Goal: Complete application form: Complete application form

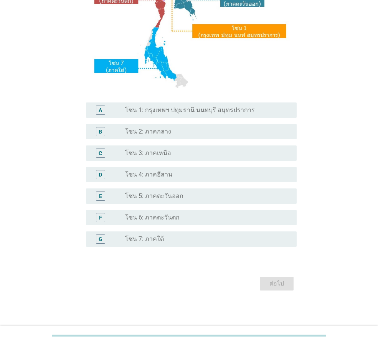
scroll to position [144, 0]
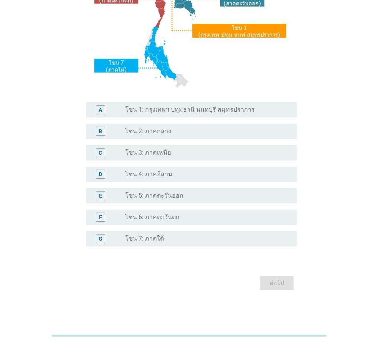
click at [159, 195] on label "โซน 5: ภาคตะวันออก" at bounding box center [154, 196] width 58 height 8
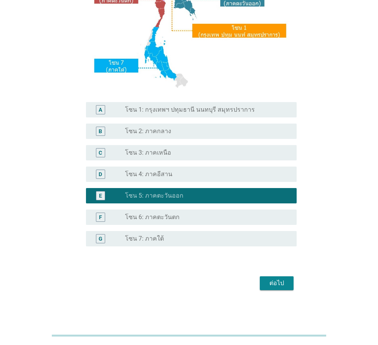
click at [285, 287] on div "ต่อไป" at bounding box center [276, 282] width 21 height 9
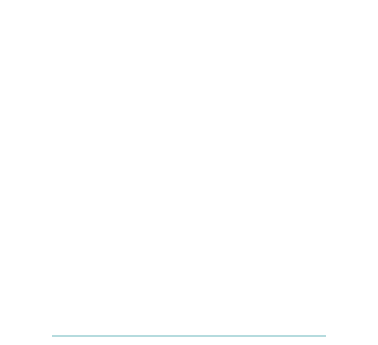
scroll to position [0, 0]
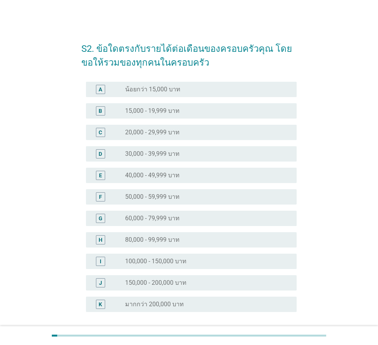
click at [204, 218] on div "radio_button_unchecked 60,000 - 79,999 บาท" at bounding box center [204, 218] width 159 height 8
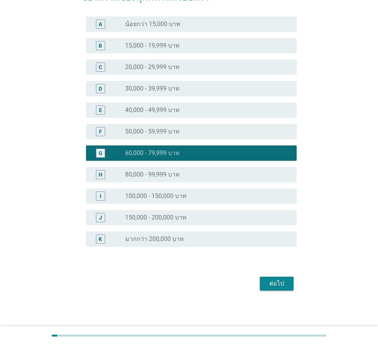
scroll to position [66, 0]
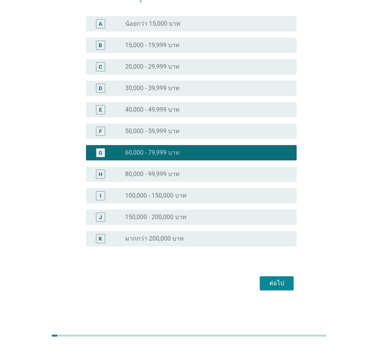
click at [267, 277] on button "ต่อไป" at bounding box center [277, 283] width 34 height 14
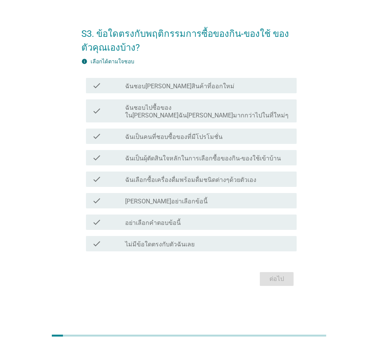
scroll to position [0, 0]
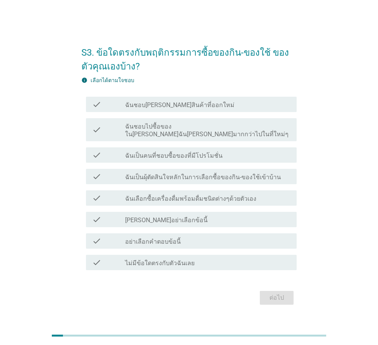
click at [204, 135] on div "check check_box_outline_blank ฉันชอบไปซื้อของใน[PERSON_NAME]ฉัน[PERSON_NAME]มาก…" at bounding box center [191, 129] width 210 height 23
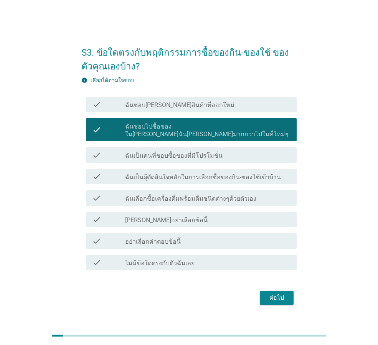
click at [202, 155] on label "ฉันเป็นคนที่ชอบซื้อของที่มีโปรโมชั่น" at bounding box center [173, 156] width 97 height 8
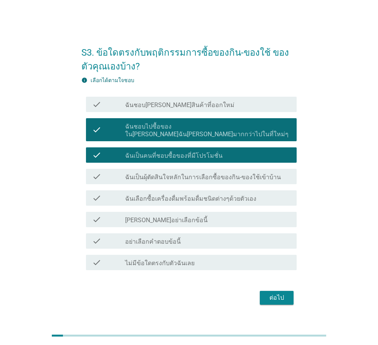
click at [202, 175] on label "ฉันเป็นผุ้ตัดสินใจหลักในการเลือกซื้อของกิน-ของใช้เข้าบ้าน" at bounding box center [203, 177] width 156 height 8
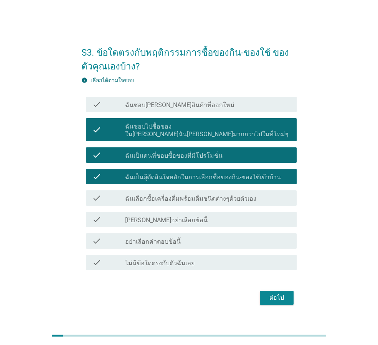
click at [202, 196] on label "ฉันเลือกซื้อเครื่องดื่มพร้อมดื่มชนิดต่างๆด้วยตัวเอง" at bounding box center [190, 199] width 131 height 8
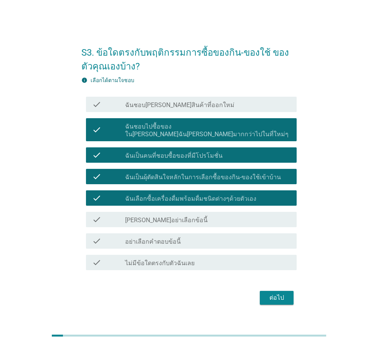
click at [262, 291] on button "ต่อไป" at bounding box center [277, 298] width 34 height 14
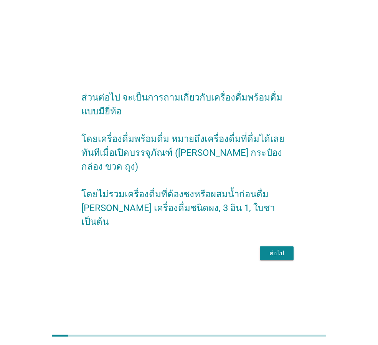
click at [283, 246] on button "ต่อไป" at bounding box center [277, 253] width 34 height 14
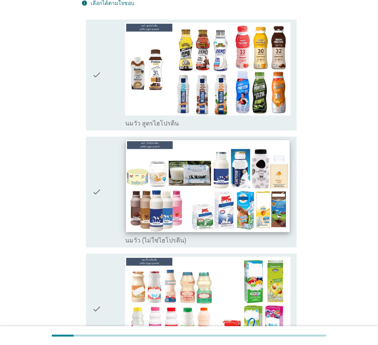
scroll to position [115, 0]
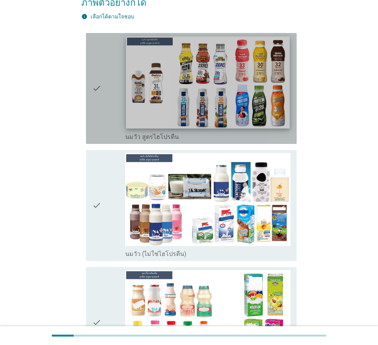
click at [222, 102] on img at bounding box center [207, 82] width 163 height 92
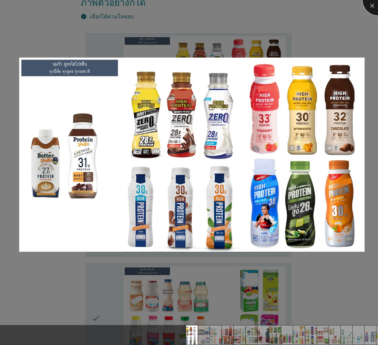
click at [370, 8] on div at bounding box center [377, 0] width 31 height 31
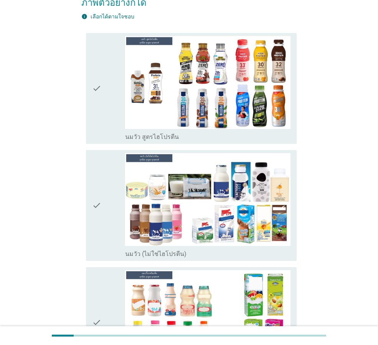
click at [102, 100] on div "check" at bounding box center [108, 88] width 33 height 105
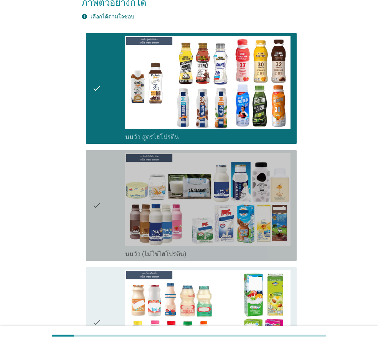
click at [97, 198] on icon "check" at bounding box center [96, 205] width 9 height 105
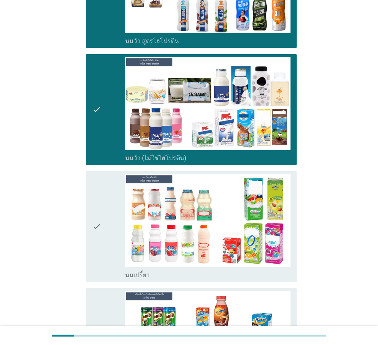
scroll to position [268, 0]
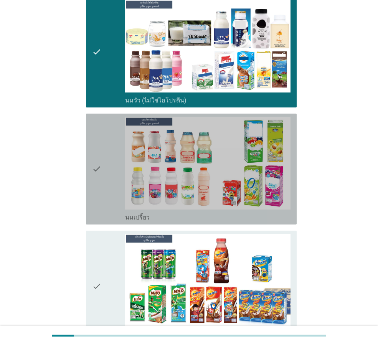
click at [94, 207] on icon "check" at bounding box center [96, 169] width 9 height 105
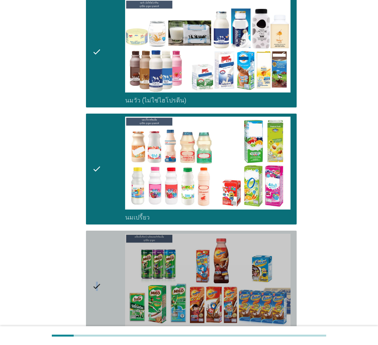
click at [97, 248] on icon "check" at bounding box center [96, 285] width 9 height 105
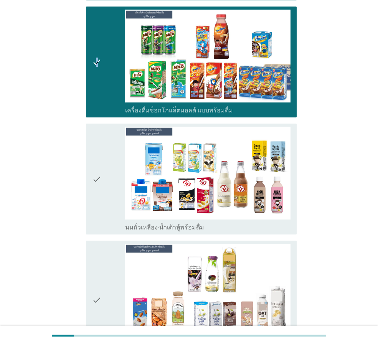
scroll to position [498, 0]
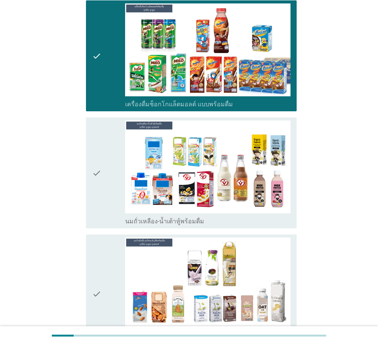
click at [110, 192] on div "check" at bounding box center [108, 172] width 33 height 105
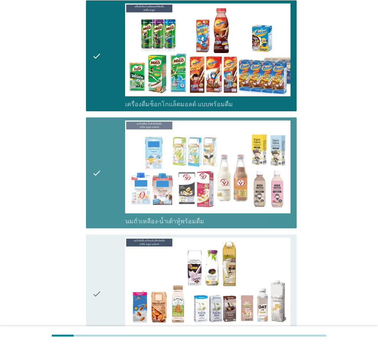
click at [95, 245] on icon "check" at bounding box center [96, 293] width 9 height 112
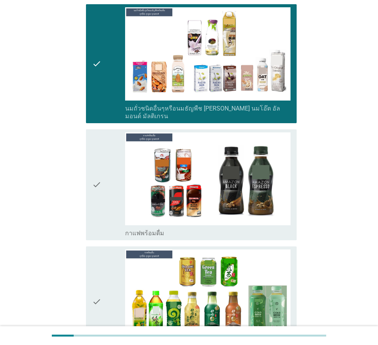
scroll to position [882, 0]
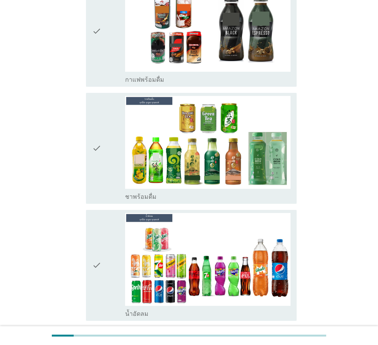
click at [97, 127] on icon "check" at bounding box center [96, 148] width 9 height 105
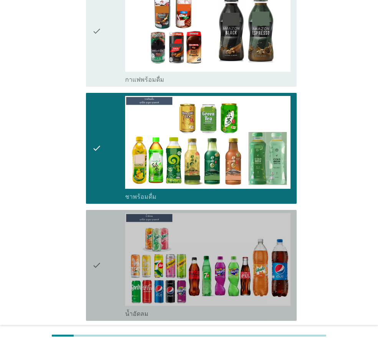
click at [93, 213] on icon "check" at bounding box center [96, 265] width 9 height 105
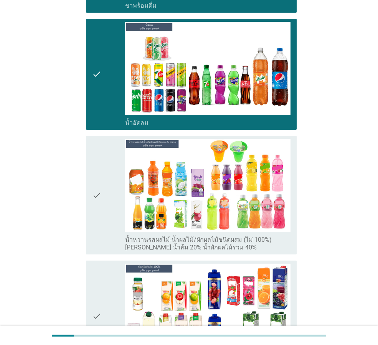
scroll to position [1073, 0]
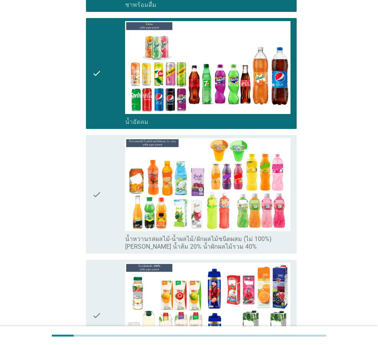
click at [107, 195] on div "check" at bounding box center [108, 194] width 33 height 112
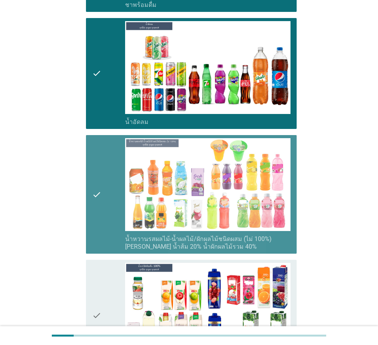
click at [105, 264] on div "check" at bounding box center [108, 315] width 33 height 105
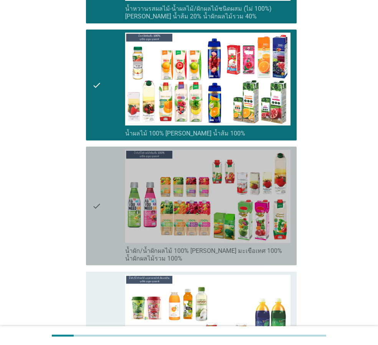
click at [93, 202] on icon "check" at bounding box center [96, 206] width 9 height 112
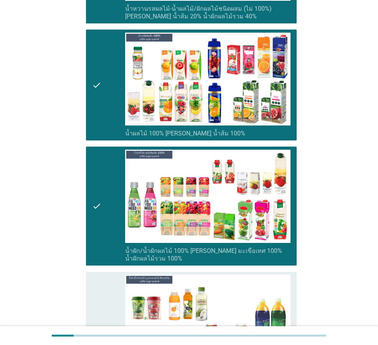
scroll to position [1457, 0]
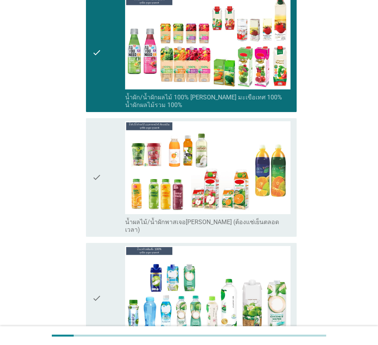
click at [100, 176] on icon "check" at bounding box center [96, 177] width 9 height 112
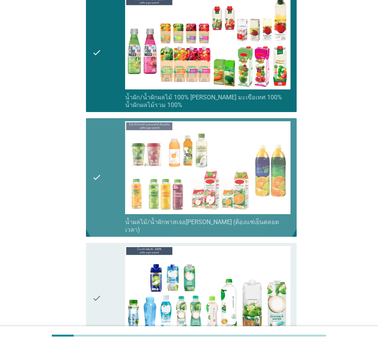
click at [100, 257] on icon "check" at bounding box center [96, 298] width 9 height 105
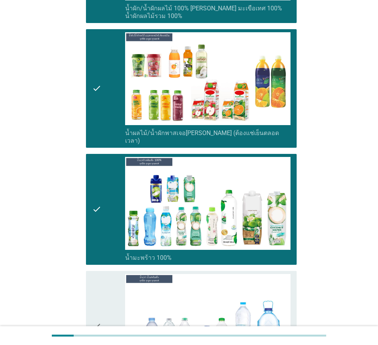
scroll to position [1687, 0]
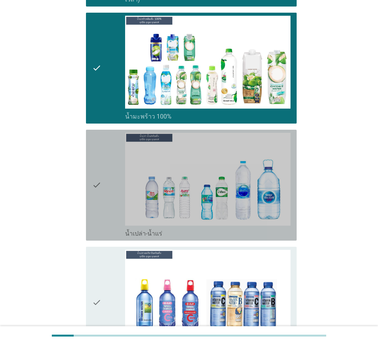
click at [107, 181] on div "check" at bounding box center [108, 185] width 33 height 105
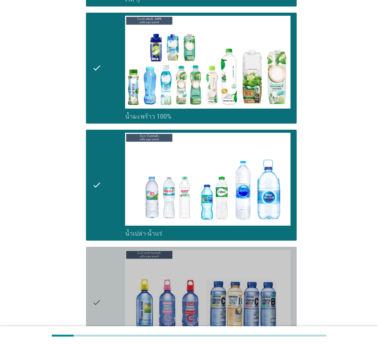
click at [110, 251] on div "check" at bounding box center [108, 302] width 33 height 105
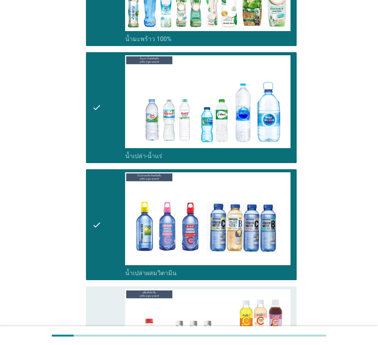
scroll to position [1878, 0]
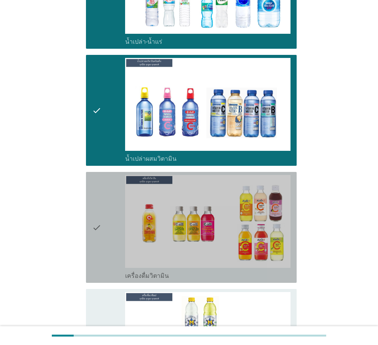
click at [100, 222] on icon "check" at bounding box center [96, 227] width 9 height 105
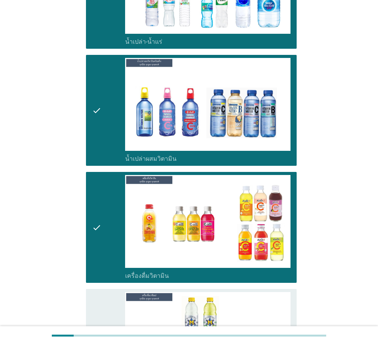
click at [111, 292] on div "check" at bounding box center [108, 344] width 33 height 105
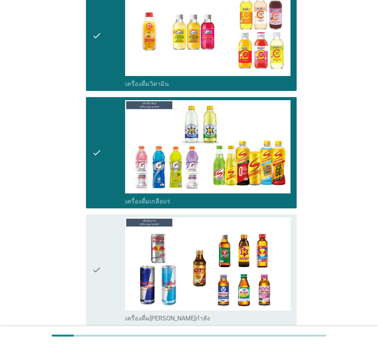
click at [113, 232] on div "check" at bounding box center [108, 269] width 33 height 105
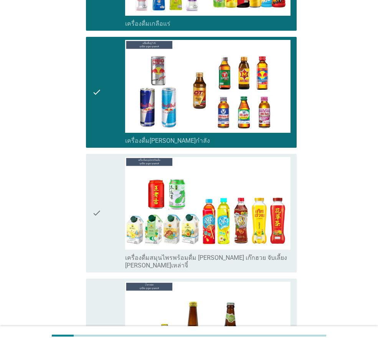
scroll to position [2262, 0]
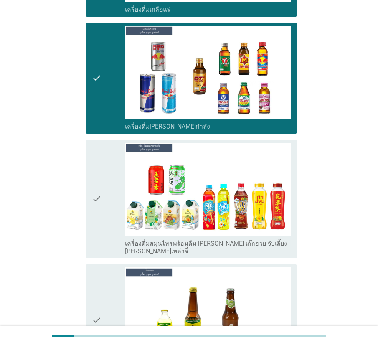
click at [85, 186] on div "check check_box_outline_blank เครื่องดื่มสมุนไพรพร้อมดื่ม [PERSON_NAME] เก๊กฮวย…" at bounding box center [188, 198] width 215 height 125
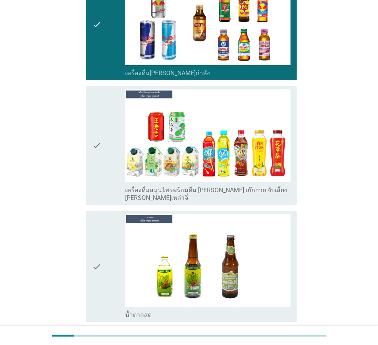
scroll to position [2415, 0]
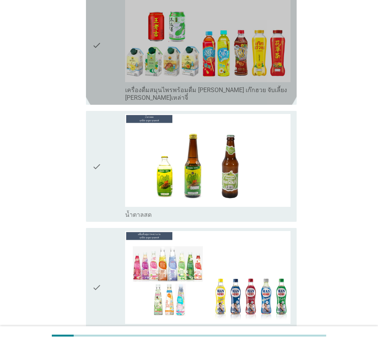
click at [104, 4] on div "check" at bounding box center [108, 45] width 33 height 112
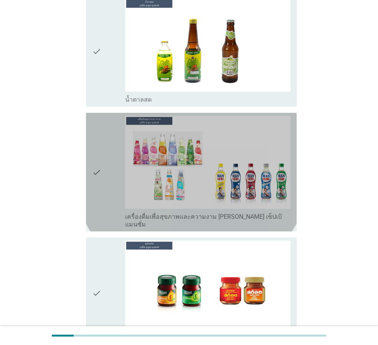
click at [102, 145] on div "check" at bounding box center [108, 172] width 33 height 112
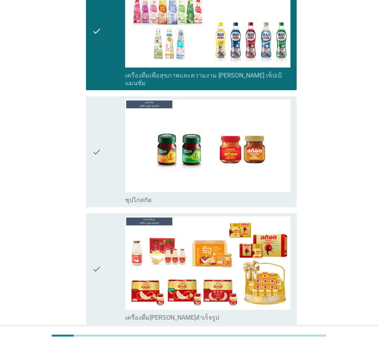
scroll to position [2684, 0]
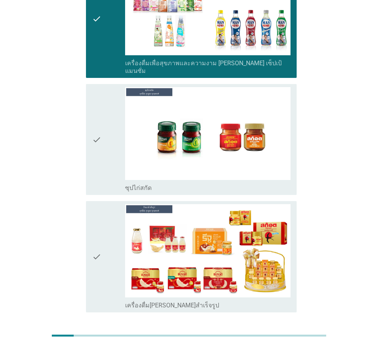
click at [99, 115] on icon "check" at bounding box center [96, 139] width 9 height 105
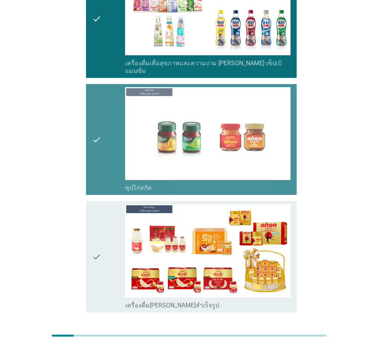
click at [104, 204] on div "check" at bounding box center [108, 256] width 33 height 105
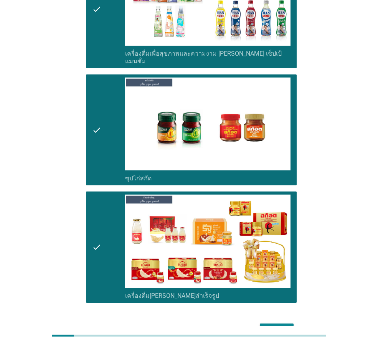
scroll to position [2696, 0]
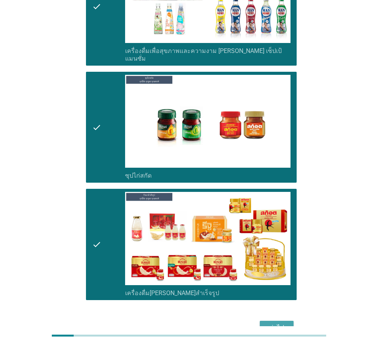
click at [272, 320] on button "ต่อไป" at bounding box center [277, 327] width 34 height 14
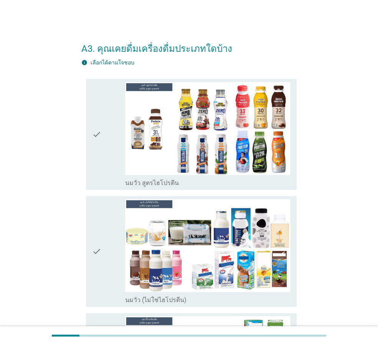
click at [104, 121] on div "check" at bounding box center [108, 134] width 33 height 105
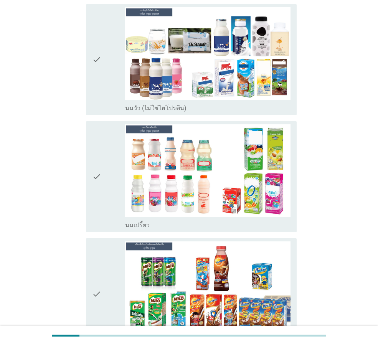
click at [99, 150] on icon "check" at bounding box center [96, 176] width 9 height 105
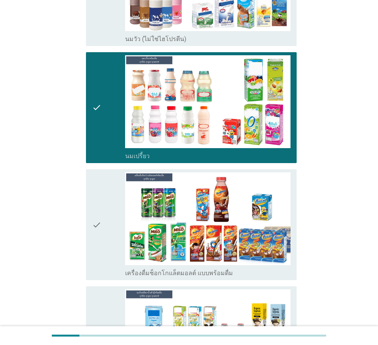
scroll to position [422, 0]
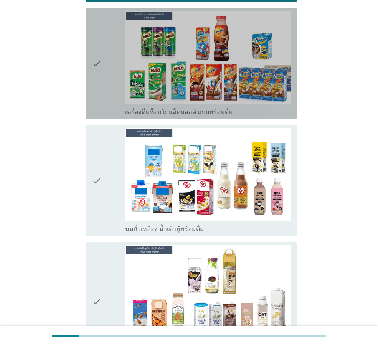
click at [103, 90] on div "check" at bounding box center [108, 63] width 33 height 105
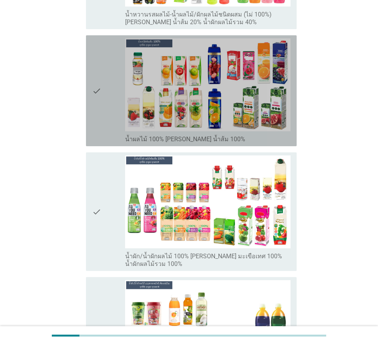
click at [97, 98] on icon "check" at bounding box center [96, 90] width 9 height 105
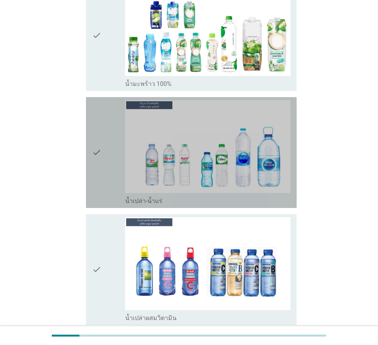
click at [94, 111] on icon "check" at bounding box center [96, 152] width 9 height 105
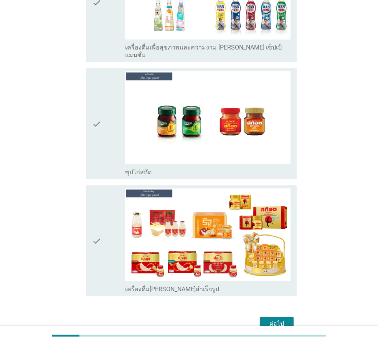
scroll to position [2407, 0]
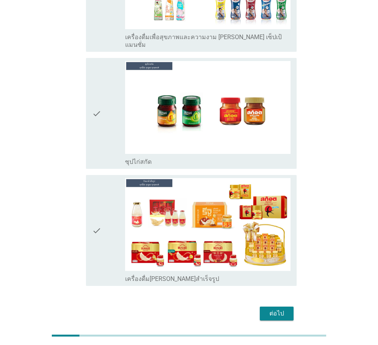
click at [277, 309] on div "ต่อไป" at bounding box center [276, 313] width 21 height 9
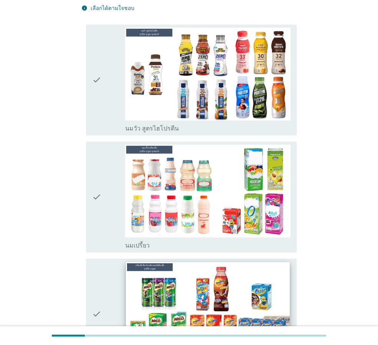
scroll to position [153, 0]
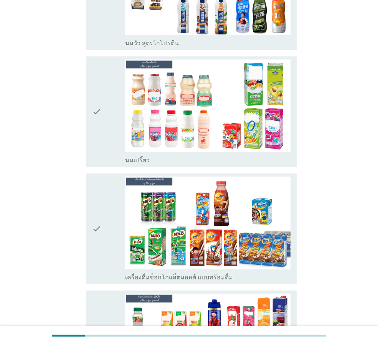
click at [97, 107] on icon "check" at bounding box center [96, 111] width 9 height 105
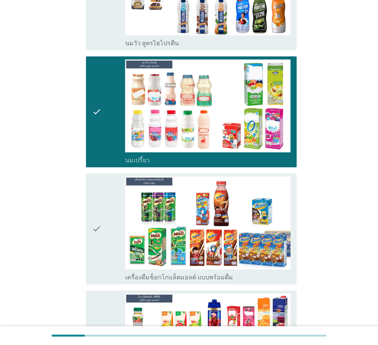
scroll to position [307, 0]
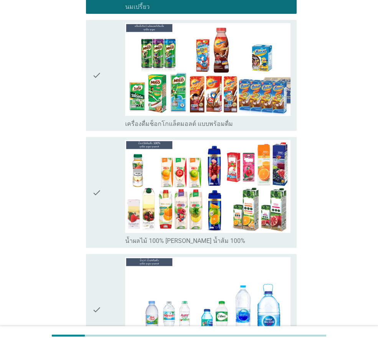
click at [112, 94] on div "check" at bounding box center [108, 75] width 33 height 105
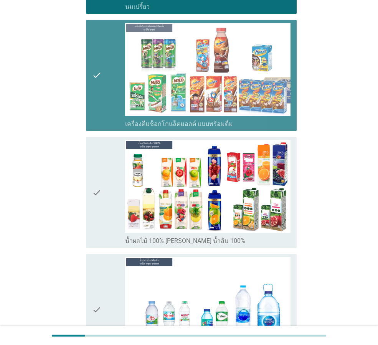
click at [111, 163] on div "check" at bounding box center [108, 192] width 33 height 105
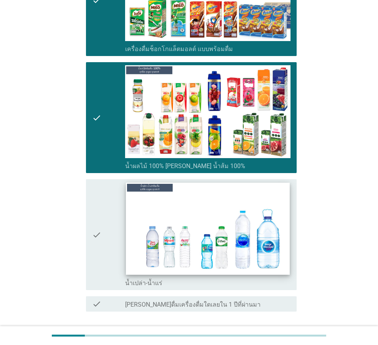
scroll to position [438, 0]
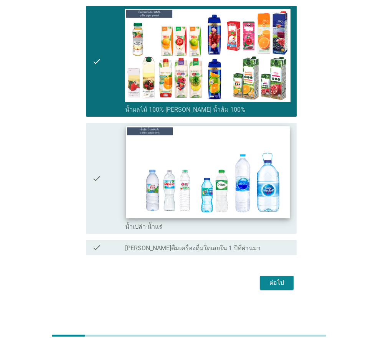
click at [128, 167] on img at bounding box center [207, 172] width 163 height 92
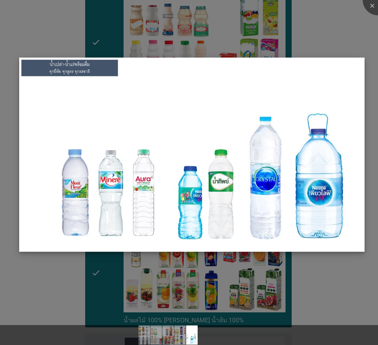
scroll to position [218, 0]
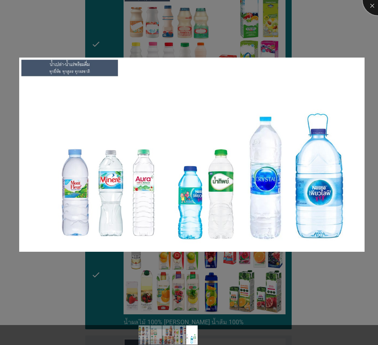
click at [372, 4] on div at bounding box center [377, 0] width 31 height 31
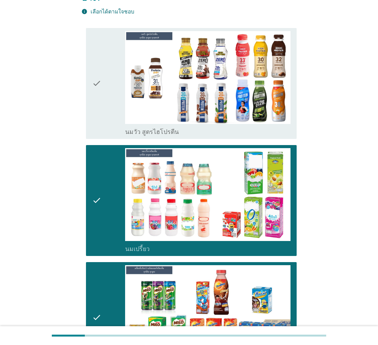
click at [112, 67] on div "check" at bounding box center [108, 83] width 33 height 105
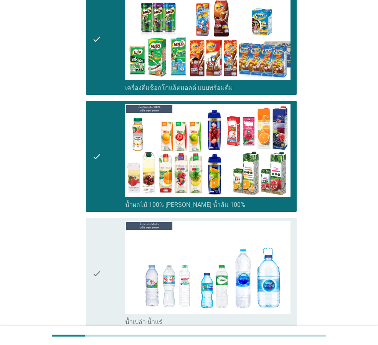
scroll to position [438, 0]
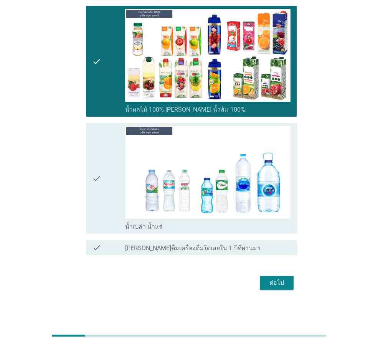
click at [100, 181] on icon "check" at bounding box center [96, 178] width 9 height 105
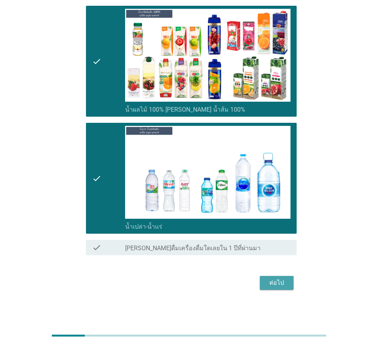
click at [276, 280] on div "ต่อไป" at bounding box center [276, 282] width 21 height 9
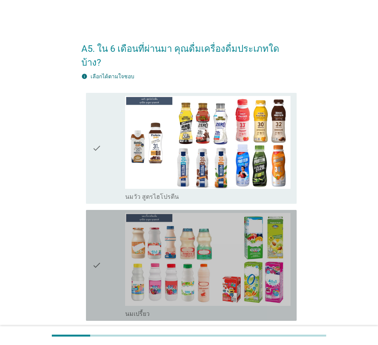
click at [96, 213] on icon "check" at bounding box center [96, 265] width 9 height 105
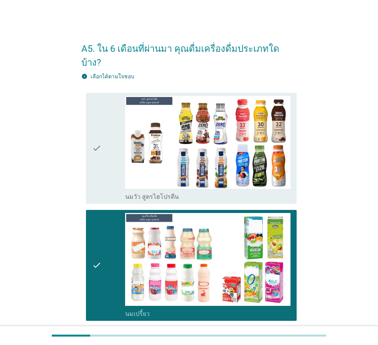
click at [104, 163] on div "check" at bounding box center [108, 148] width 33 height 105
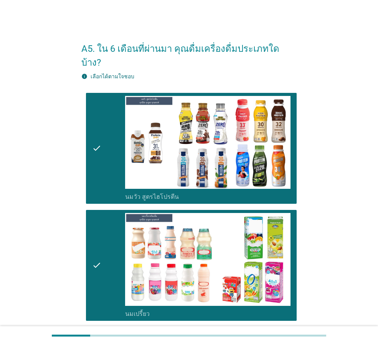
scroll to position [230, 0]
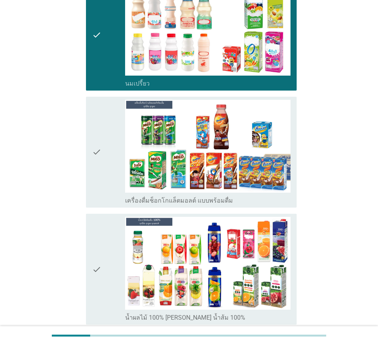
click at [109, 175] on div "check" at bounding box center [108, 152] width 33 height 105
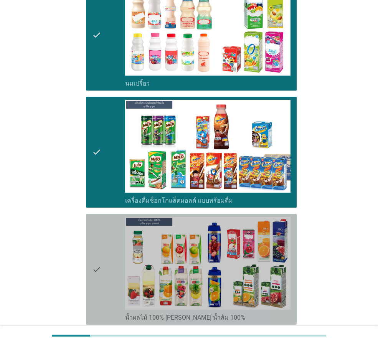
click at [101, 224] on icon "check" at bounding box center [96, 269] width 9 height 105
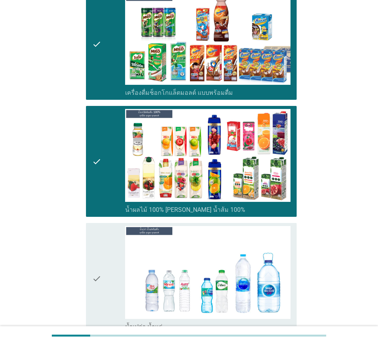
scroll to position [424, 0]
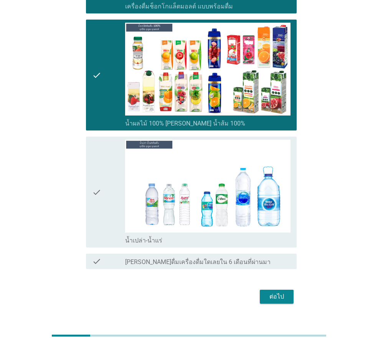
click at [104, 188] on div "check" at bounding box center [108, 192] width 33 height 105
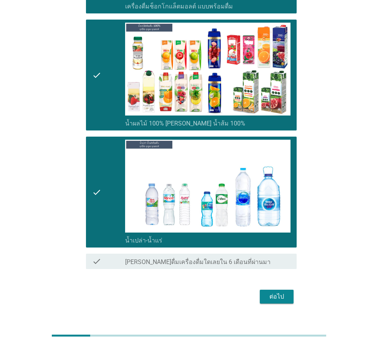
click at [278, 292] on div "ต่อไป" at bounding box center [276, 296] width 21 height 9
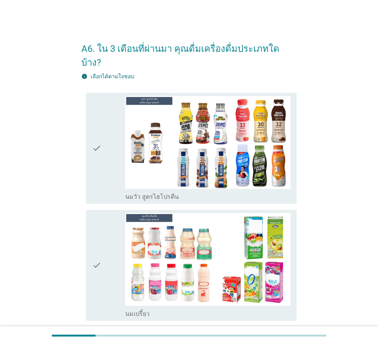
click at [96, 133] on icon "check" at bounding box center [96, 148] width 9 height 105
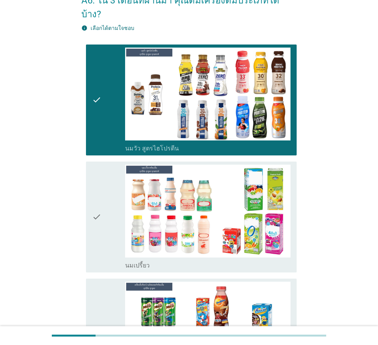
scroll to position [192, 0]
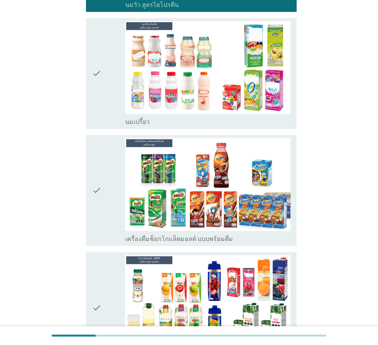
click at [99, 89] on icon "check" at bounding box center [96, 73] width 9 height 105
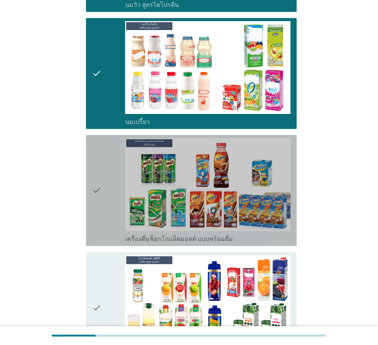
click at [103, 151] on div "check" at bounding box center [108, 190] width 33 height 105
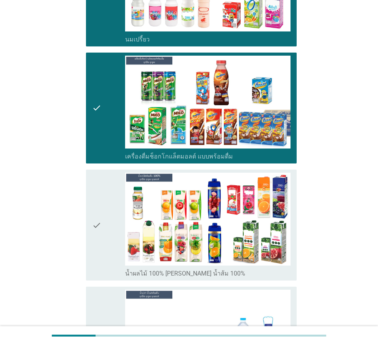
scroll to position [345, 0]
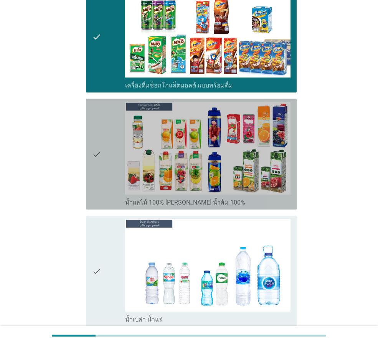
click at [103, 153] on div "check" at bounding box center [108, 154] width 33 height 105
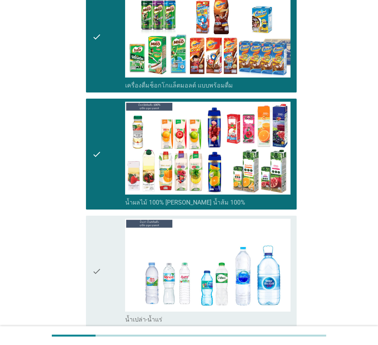
click at [112, 236] on div "check" at bounding box center [108, 271] width 33 height 105
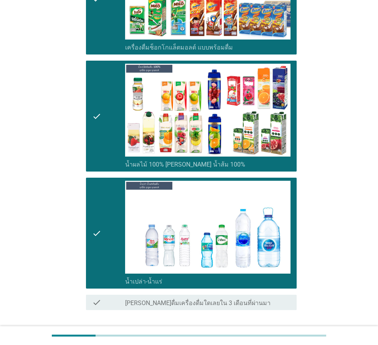
scroll to position [424, 0]
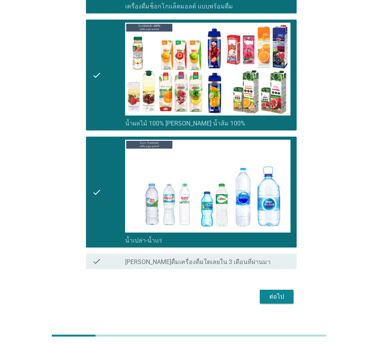
click at [278, 292] on div "ต่อไป" at bounding box center [276, 296] width 21 height 9
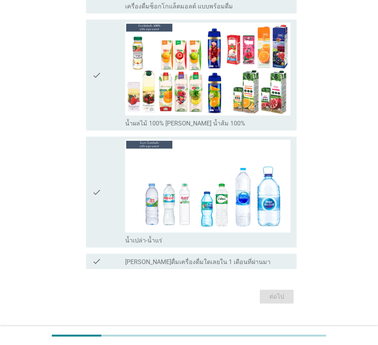
scroll to position [0, 0]
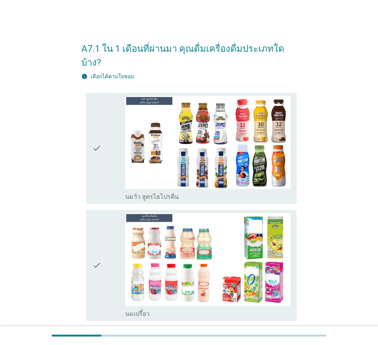
click at [108, 240] on div "check" at bounding box center [108, 265] width 33 height 105
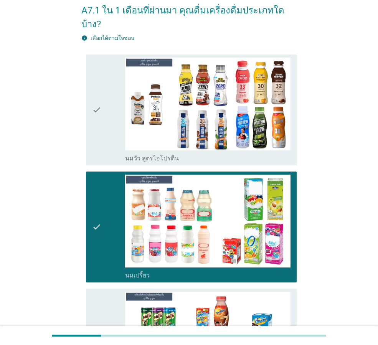
click at [114, 103] on div "check" at bounding box center [108, 110] width 33 height 105
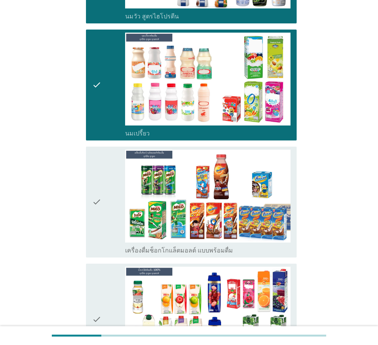
scroll to position [192, 0]
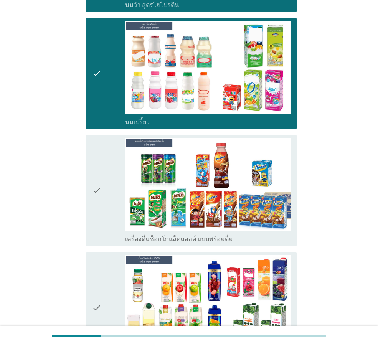
click at [112, 146] on div "check" at bounding box center [108, 190] width 33 height 105
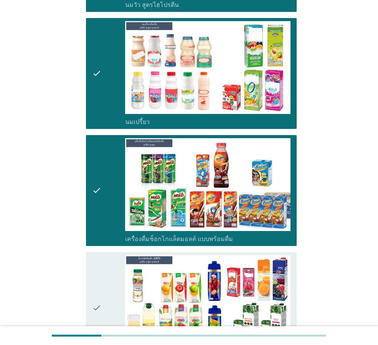
drag, startPoint x: 117, startPoint y: 241, endPoint x: 117, endPoint y: 247, distance: 5.8
click at [117, 255] on div "check" at bounding box center [108, 307] width 33 height 105
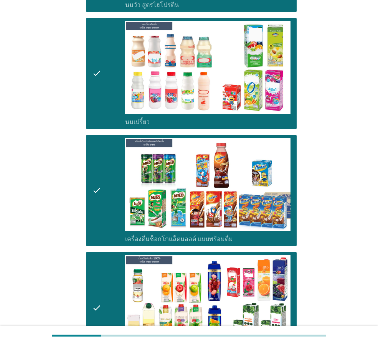
click at [109, 194] on div "check" at bounding box center [108, 190] width 33 height 105
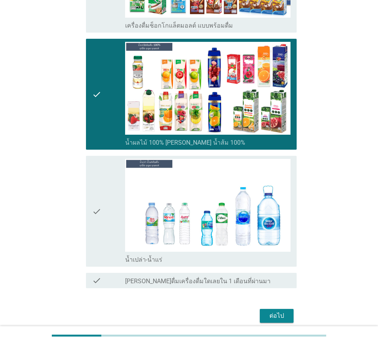
scroll to position [424, 0]
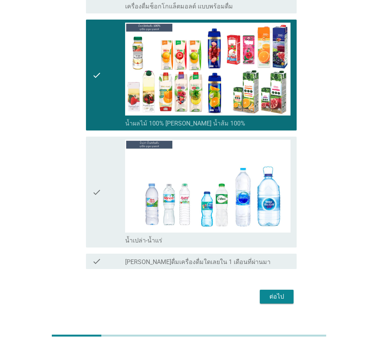
click at [103, 168] on div "check" at bounding box center [108, 192] width 33 height 105
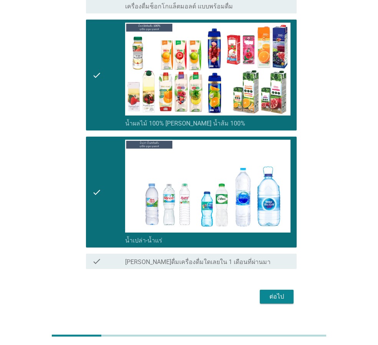
click at [286, 287] on div "ต่อไป" at bounding box center [188, 296] width 215 height 18
click at [285, 292] on div "ต่อไป" at bounding box center [276, 296] width 21 height 9
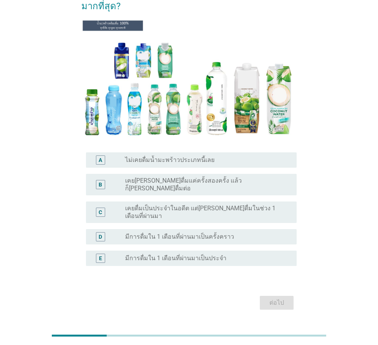
scroll to position [77, 0]
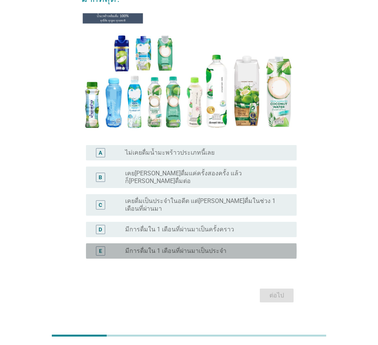
click at [128, 247] on label "มีการดื่มใน 1 เดือนที่ผ่านมาเป็นประจำ" at bounding box center [175, 251] width 101 height 8
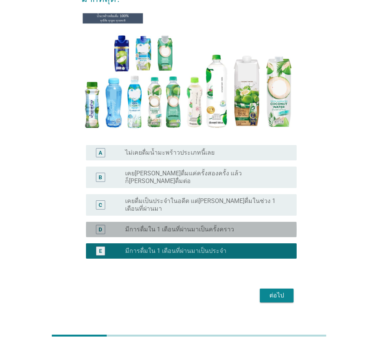
click at [224, 225] on label "มีการดื่มใน 1 เดือนที่ผ่านมาเป็นครั้งคราว" at bounding box center [179, 229] width 109 height 8
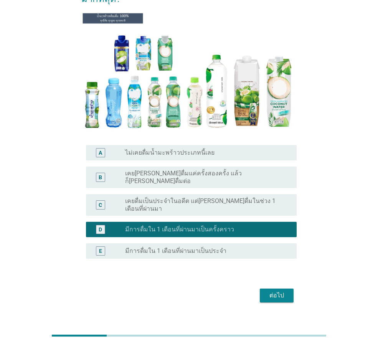
click at [270, 288] on button "ต่อไป" at bounding box center [277, 295] width 34 height 14
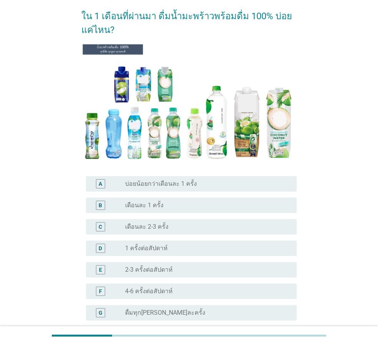
scroll to position [77, 0]
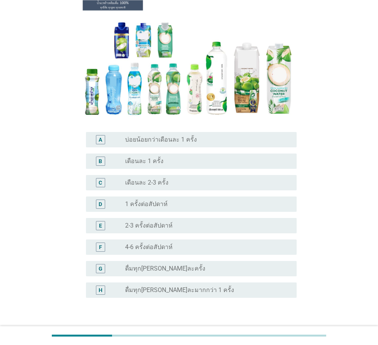
click at [181, 228] on div "radio_button_unchecked 2-3 ครั้งต่อสัปดาห์" at bounding box center [204, 226] width 159 height 8
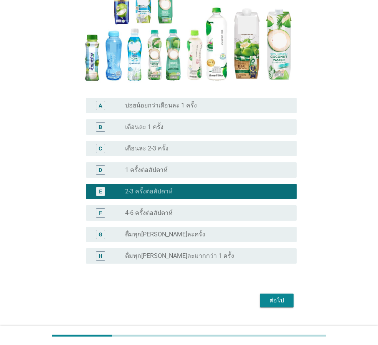
scroll to position [128, 0]
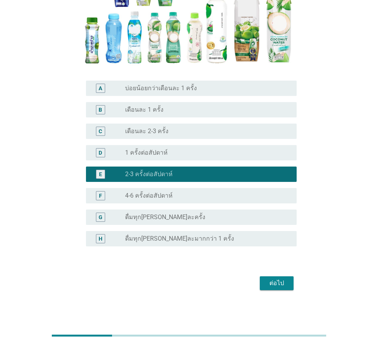
click at [272, 277] on button "ต่อไป" at bounding box center [277, 283] width 34 height 14
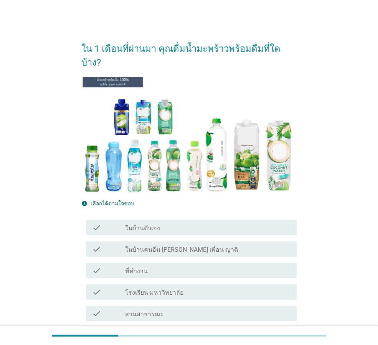
scroll to position [38, 0]
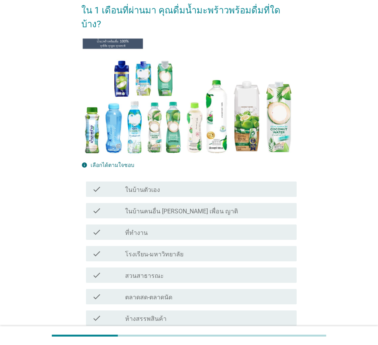
click at [197, 224] on div "check check_box_outline_blank ที่ทำงาน" at bounding box center [191, 231] width 210 height 15
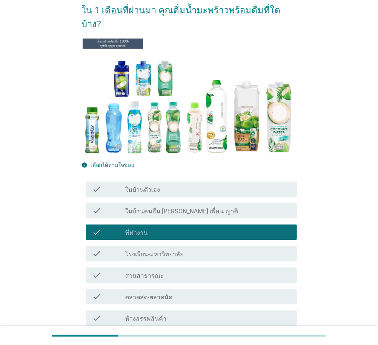
click at [202, 184] on div "check_box_outline_blank ในบ้านตัวเอง" at bounding box center [207, 188] width 165 height 9
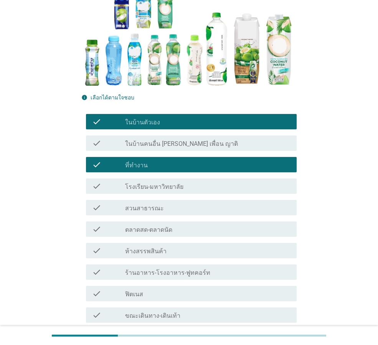
scroll to position [115, 0]
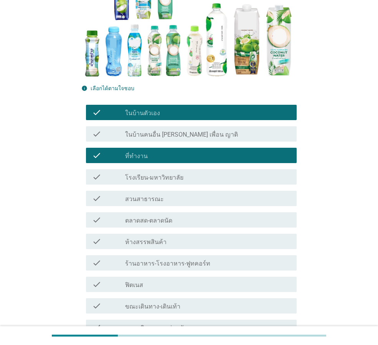
click at [236, 194] on div "check_box_outline_blank สวนสาธารณะ" at bounding box center [207, 198] width 165 height 9
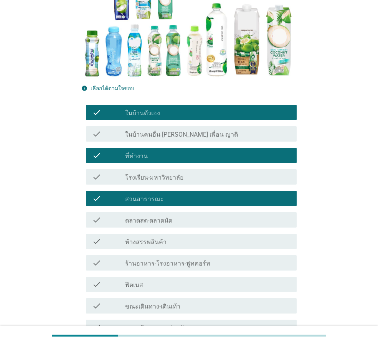
click at [237, 212] on div "check check_box_outline_blank ตลาดสด-ตลาดนัด" at bounding box center [191, 219] width 210 height 15
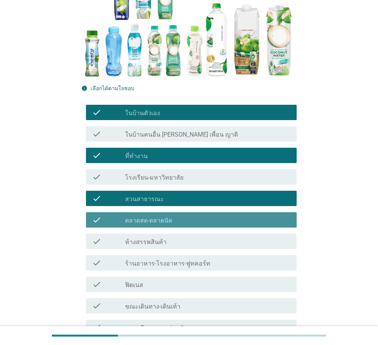
click at [248, 237] on div "check_box_outline_blank ห้างสรรพสินค้า" at bounding box center [207, 241] width 165 height 9
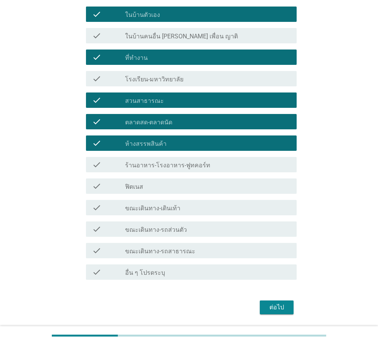
scroll to position [224, 0]
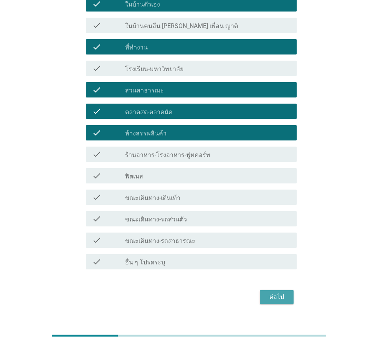
click at [283, 292] on div "ต่อไป" at bounding box center [276, 296] width 21 height 9
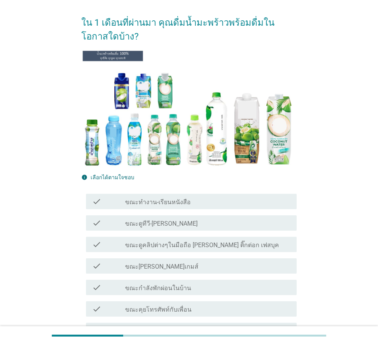
scroll to position [38, 0]
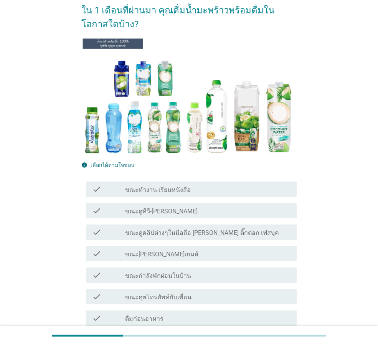
click at [204, 240] on div "check check_box_outline_blank ขณะดูคลิปต่างๆในมือถือ [PERSON_NAME] ติ๊กต่อก เฟส…" at bounding box center [188, 231] width 215 height 21
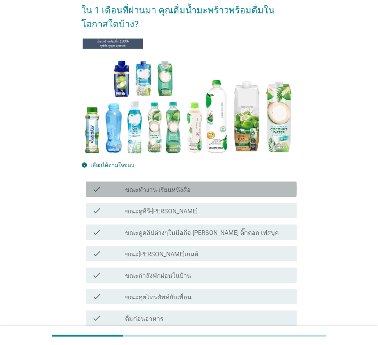
click at [227, 187] on div "check_box_outline_blank ขณะทำงาน-เรียนหนังสือ" at bounding box center [207, 188] width 165 height 9
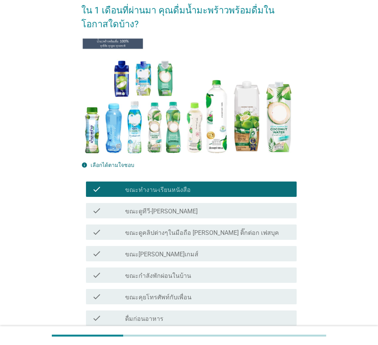
click at [234, 188] on div "check_box_outline_blank ขณะทำงาน-เรียนหนังสือ" at bounding box center [207, 188] width 165 height 9
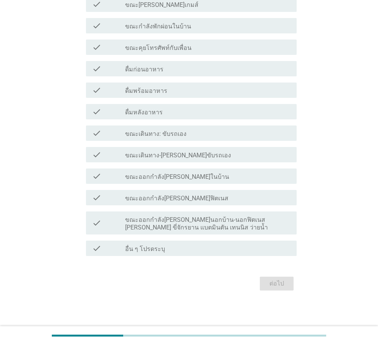
scroll to position [288, 0]
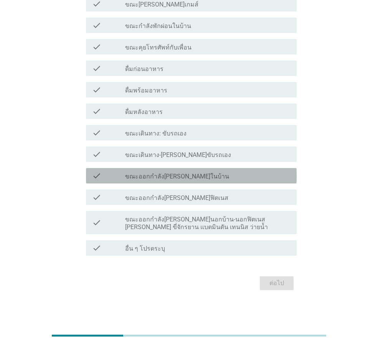
click at [210, 179] on div "check_box_outline_blank ขณะออกกำลัง[PERSON_NAME]ในบ้าน" at bounding box center [207, 175] width 165 height 9
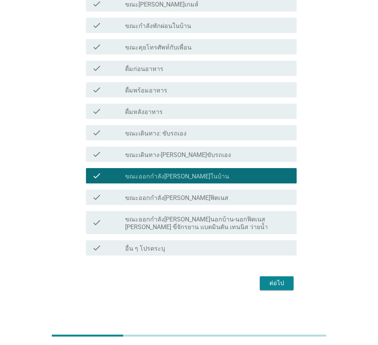
click at [211, 127] on div "check check_box_outline_blank ขณะเดินทาง: ขับรถเอง" at bounding box center [191, 132] width 210 height 15
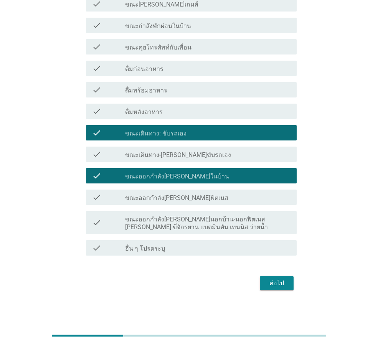
click at [236, 109] on div "check_box_outline_blank ดื่มหลังอาหาร" at bounding box center [207, 111] width 165 height 9
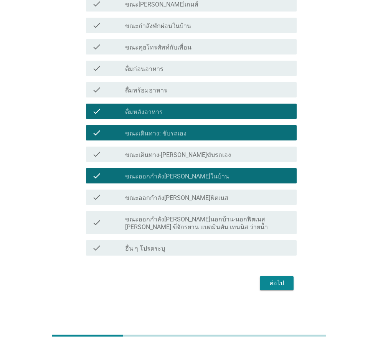
click at [238, 90] on div "check_box_outline_blank ดื่มพร้อมอาหาร" at bounding box center [207, 89] width 165 height 9
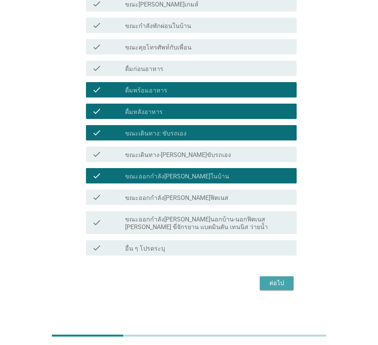
click at [281, 283] on div "ต่อไป" at bounding box center [276, 282] width 21 height 9
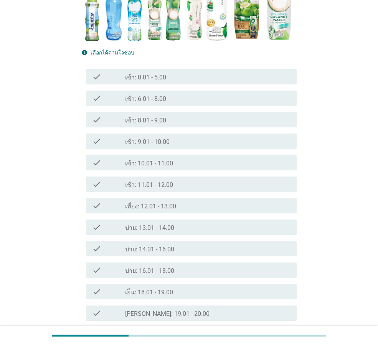
scroll to position [153, 0]
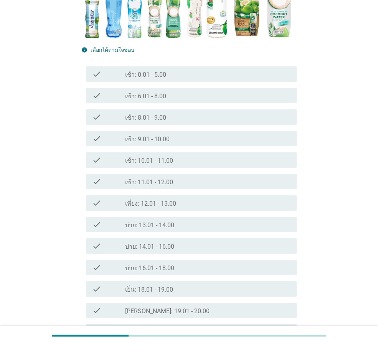
click at [206, 201] on div "check_box_outline_blank เที่ยง: 12.01 - 13.00" at bounding box center [207, 202] width 165 height 9
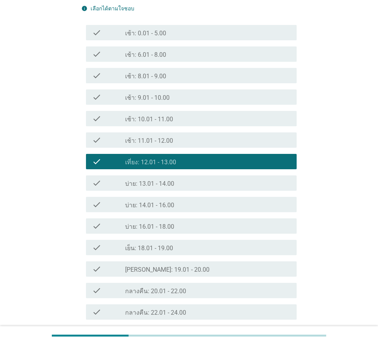
scroll to position [259, 0]
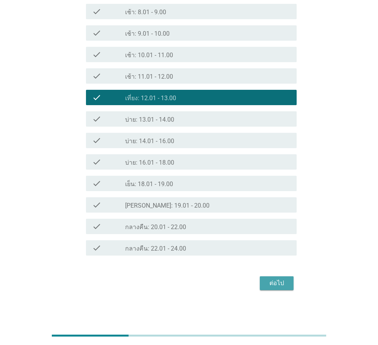
click at [270, 284] on div "ต่อไป" at bounding box center [276, 282] width 21 height 9
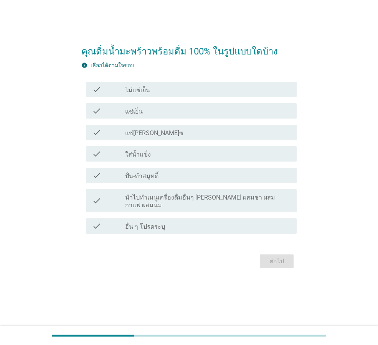
scroll to position [0, 0]
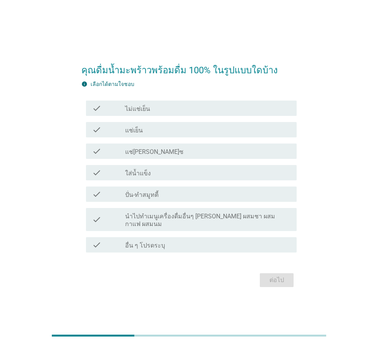
click at [210, 131] on div "check_box_outline_blank แช่เย็น" at bounding box center [207, 129] width 165 height 9
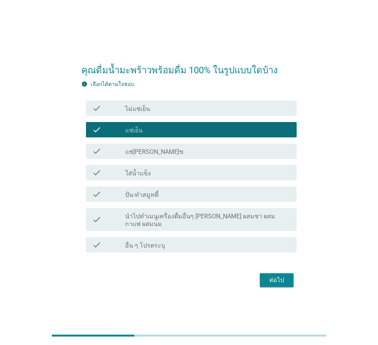
click at [224, 177] on div "check_box_outline_blank ใส่น้ำแข็ง" at bounding box center [207, 172] width 165 height 9
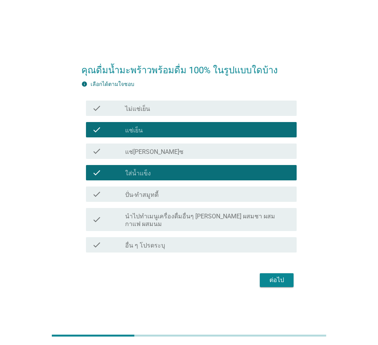
click at [227, 199] on div "check_box_outline_blank ปั่น-ทำสมูทตี้" at bounding box center [207, 193] width 165 height 9
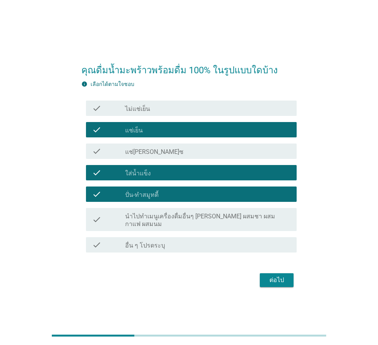
click at [234, 219] on label "นำไปทำเมนูเครื่องดื่มอื่นๆ [PERSON_NAME] ผสมชา ผสมกาแฟ ผสมนม" at bounding box center [207, 219] width 165 height 15
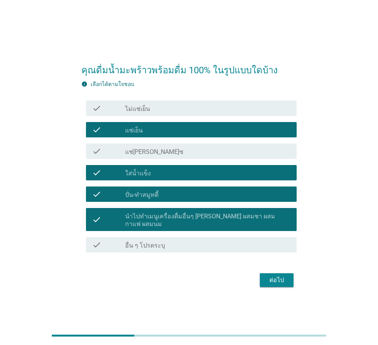
click at [193, 149] on div "check check_box_outline_blank แช่[PERSON_NAME]ซ" at bounding box center [191, 150] width 210 height 15
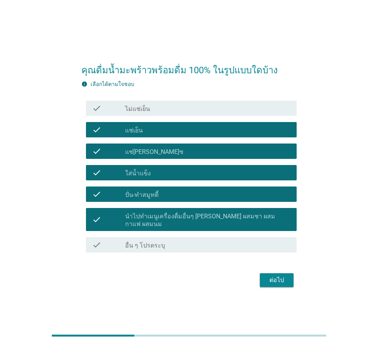
click at [269, 276] on div "ต่อไป" at bounding box center [276, 279] width 21 height 9
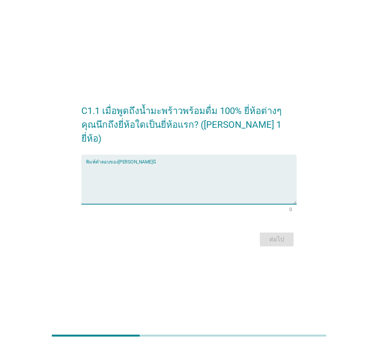
click at [199, 169] on textarea "พิมพ์คำตอบของคุณ ที่นี่" at bounding box center [191, 184] width 210 height 40
type textarea ","
type textarea "-"
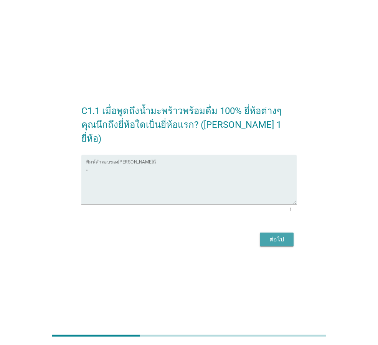
click at [286, 235] on div "ต่อไป" at bounding box center [276, 239] width 21 height 9
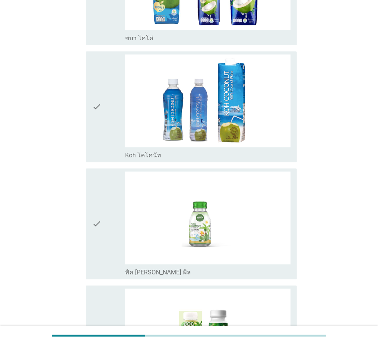
scroll to position [1608, 0]
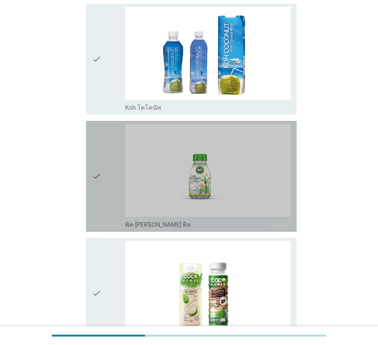
click at [108, 185] on div "check" at bounding box center [108, 176] width 33 height 105
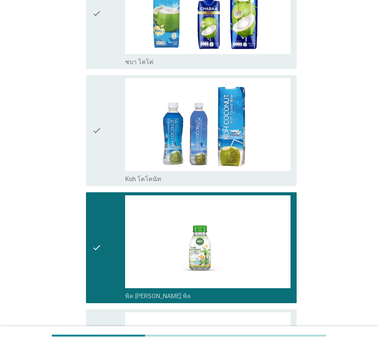
scroll to position [1339, 0]
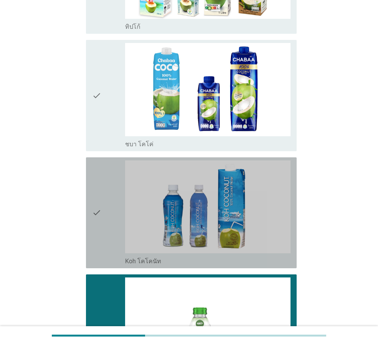
click at [94, 182] on icon "check" at bounding box center [96, 212] width 9 height 105
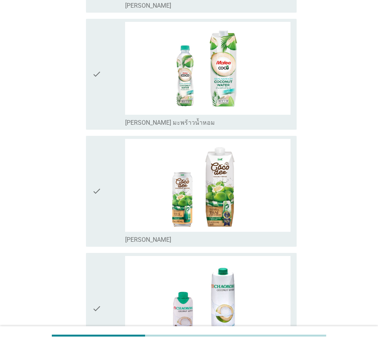
scroll to position [879, 0]
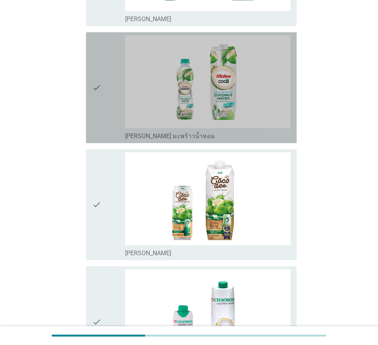
click at [102, 105] on div "check" at bounding box center [108, 87] width 33 height 105
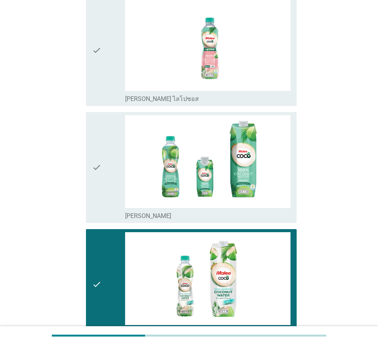
scroll to position [611, 0]
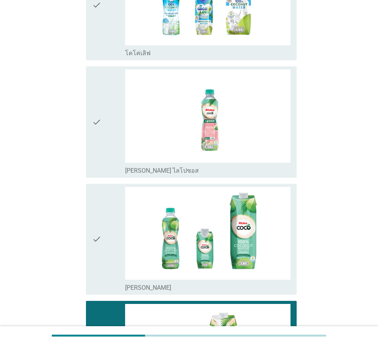
click at [99, 215] on icon "check" at bounding box center [96, 239] width 9 height 105
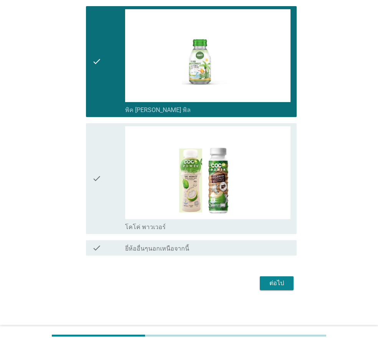
scroll to position [1608, 0]
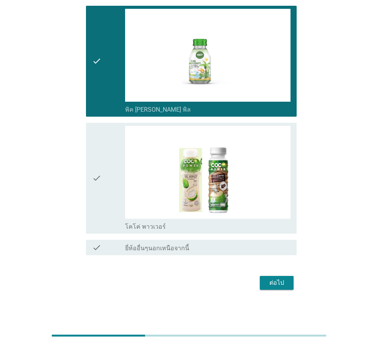
click at [282, 284] on div "ต่อไป" at bounding box center [276, 282] width 21 height 9
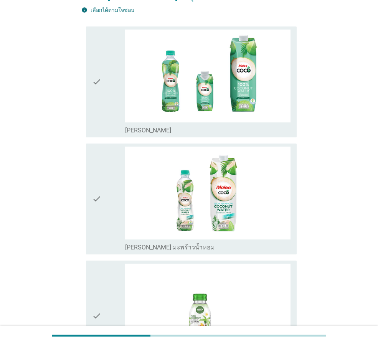
scroll to position [77, 0]
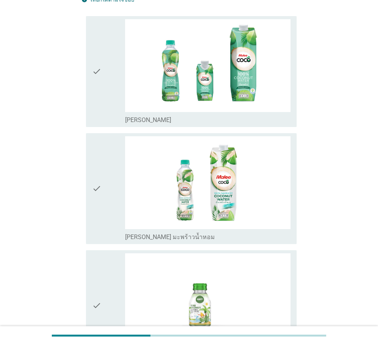
click at [108, 101] on div "check" at bounding box center [108, 71] width 33 height 105
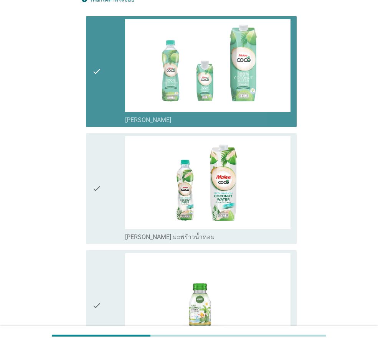
click at [102, 230] on div "check" at bounding box center [108, 188] width 33 height 105
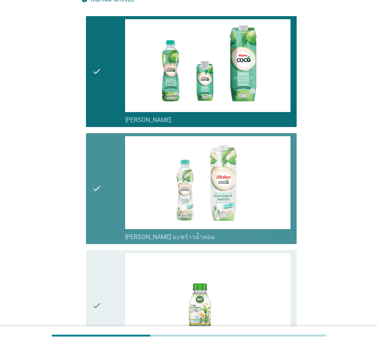
click at [109, 270] on div "check" at bounding box center [108, 305] width 33 height 105
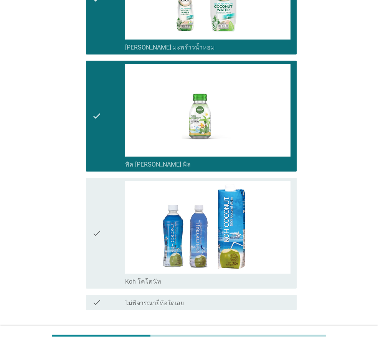
scroll to position [321, 0]
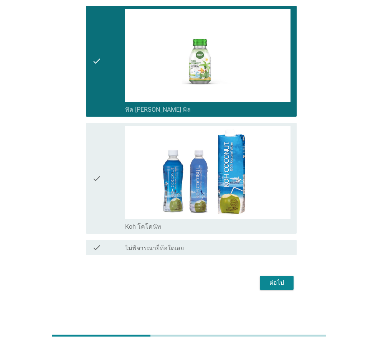
click at [107, 165] on div "check" at bounding box center [108, 178] width 33 height 105
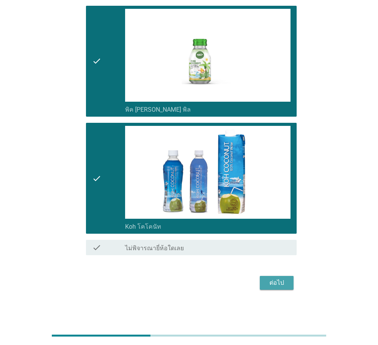
click at [273, 285] on div "ต่อไป" at bounding box center [276, 282] width 21 height 9
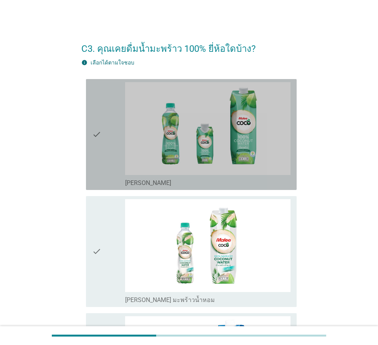
click at [94, 156] on icon "check" at bounding box center [96, 134] width 9 height 105
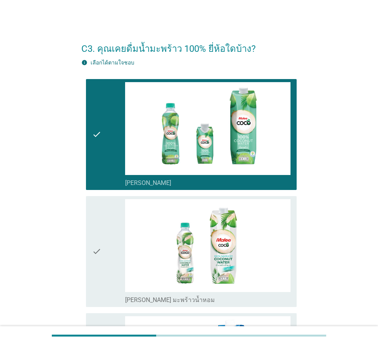
click at [100, 216] on icon "check" at bounding box center [96, 251] width 9 height 105
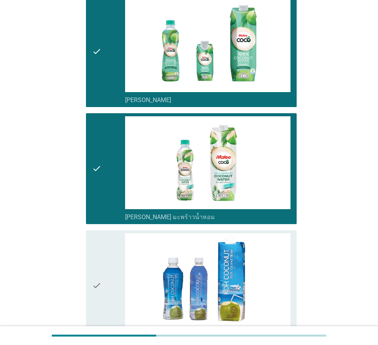
scroll to position [192, 0]
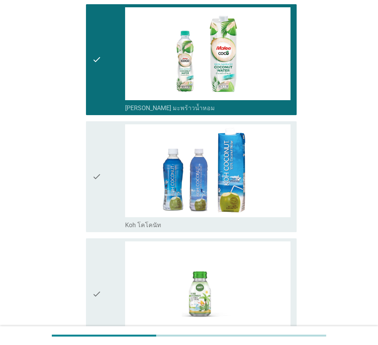
click at [117, 261] on div "check" at bounding box center [108, 293] width 33 height 105
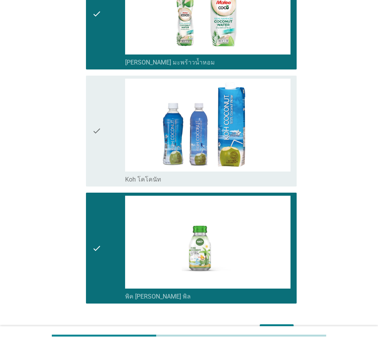
scroll to position [286, 0]
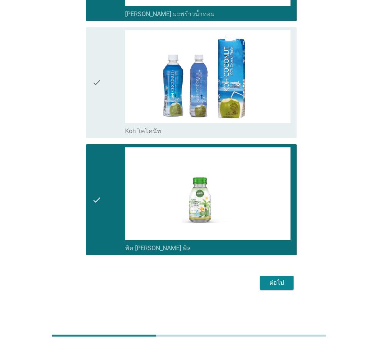
click at [278, 285] on div "ต่อไป" at bounding box center [276, 282] width 21 height 9
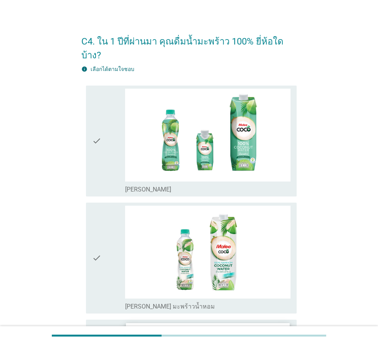
scroll to position [0, 0]
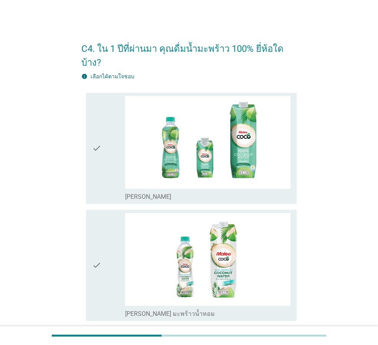
click at [221, 177] on div "check_box_outline_blank [PERSON_NAME]" at bounding box center [207, 148] width 165 height 105
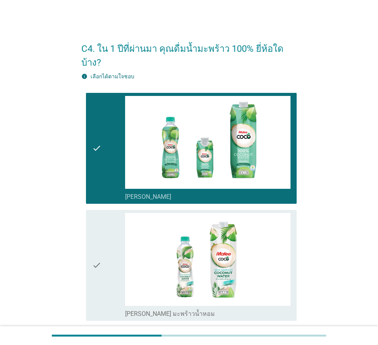
click at [114, 213] on div "check" at bounding box center [108, 265] width 33 height 105
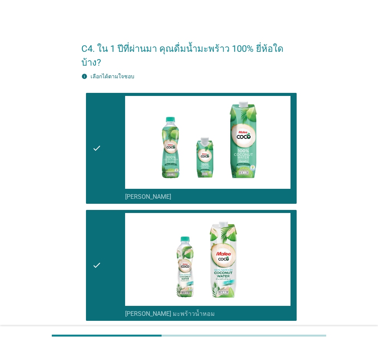
scroll to position [169, 0]
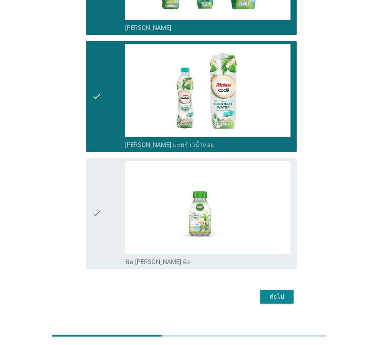
click at [112, 204] on div "check" at bounding box center [108, 213] width 33 height 105
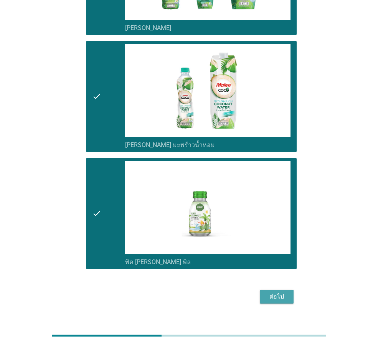
click at [284, 292] on div "ต่อไป" at bounding box center [276, 296] width 21 height 9
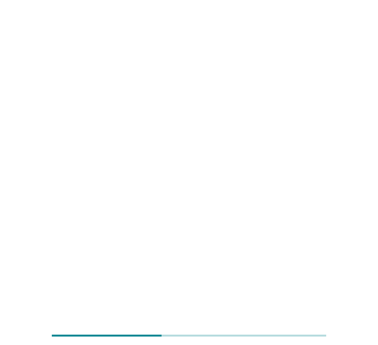
scroll to position [0, 0]
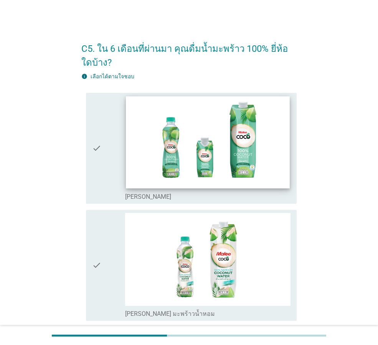
click at [201, 174] on img at bounding box center [207, 142] width 163 height 92
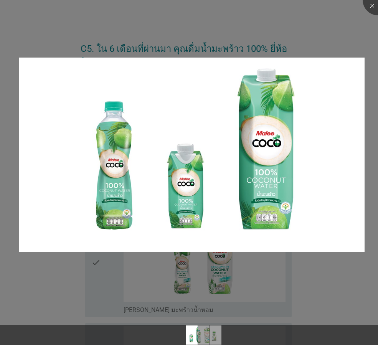
click at [175, 246] on div at bounding box center [189, 172] width 378 height 345
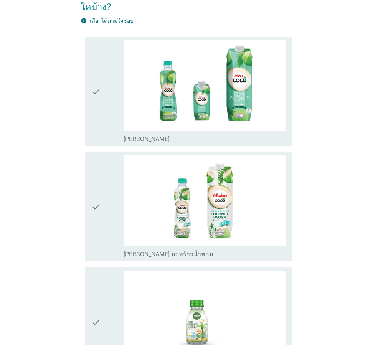
scroll to position [115, 0]
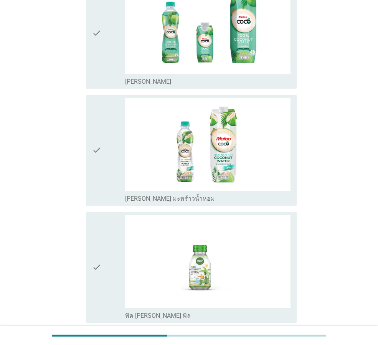
drag, startPoint x: 111, startPoint y: 156, endPoint x: 113, endPoint y: 122, distance: 33.4
click at [111, 155] on div "check" at bounding box center [108, 150] width 33 height 105
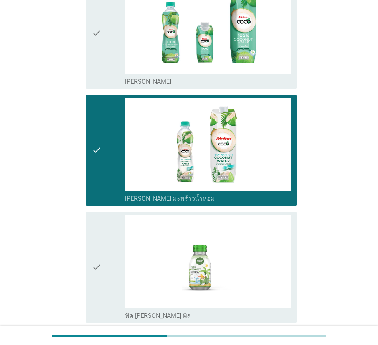
click at [111, 74] on div "check" at bounding box center [108, 33] width 33 height 105
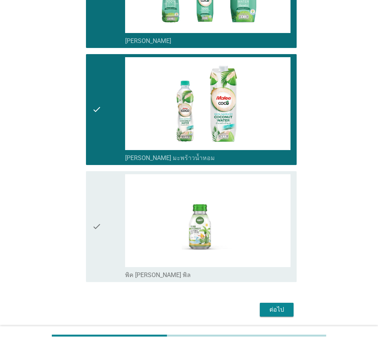
scroll to position [182, 0]
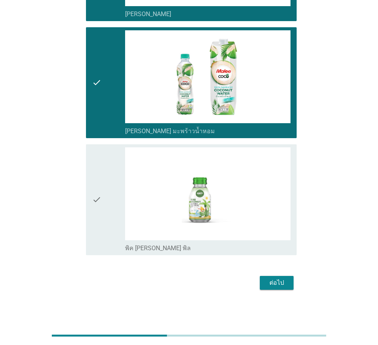
click at [105, 220] on div "check" at bounding box center [108, 199] width 33 height 105
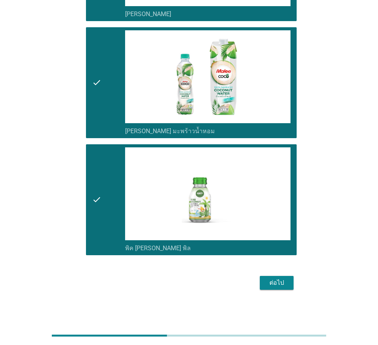
click at [271, 282] on div "ต่อไป" at bounding box center [276, 282] width 21 height 9
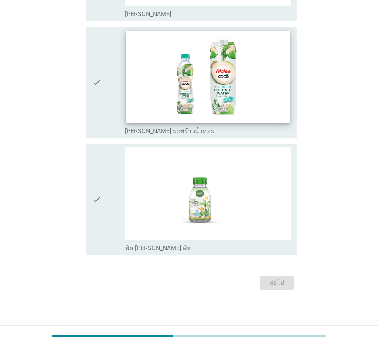
scroll to position [0, 0]
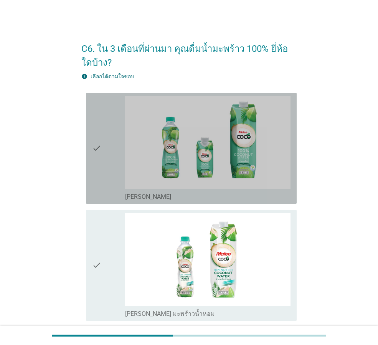
click at [109, 180] on div "check" at bounding box center [108, 148] width 33 height 105
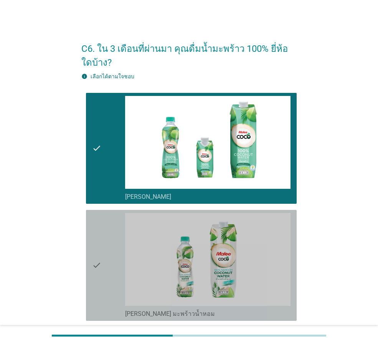
click at [120, 253] on div "check" at bounding box center [108, 265] width 33 height 105
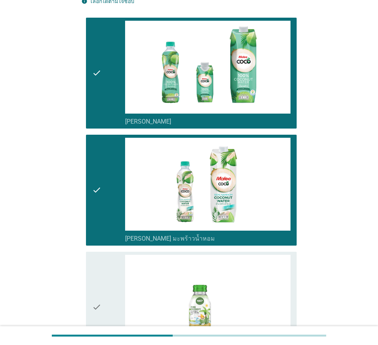
scroll to position [182, 0]
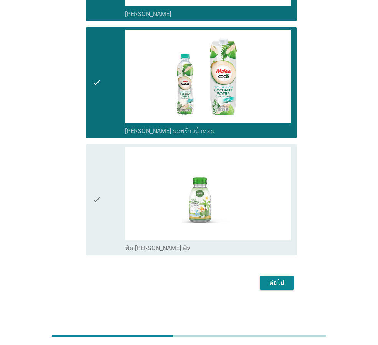
click at [114, 212] on div "check" at bounding box center [108, 199] width 33 height 105
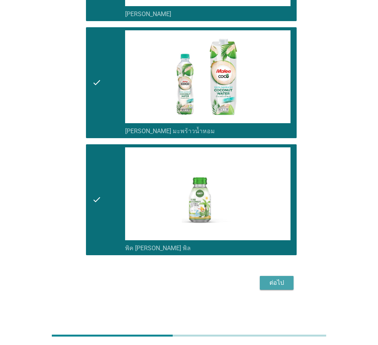
click at [271, 281] on div "ต่อไป" at bounding box center [276, 282] width 21 height 9
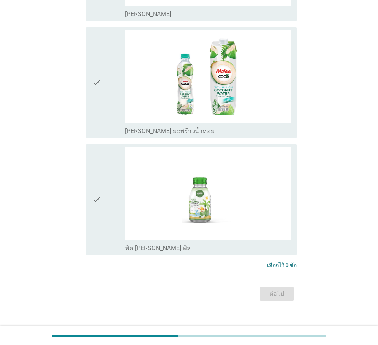
scroll to position [0, 0]
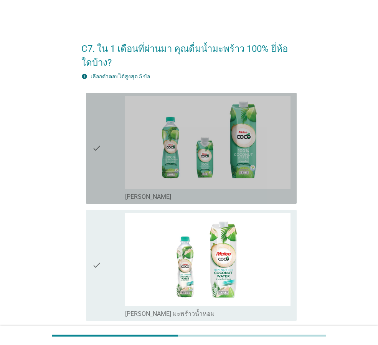
click at [97, 138] on icon "check" at bounding box center [96, 148] width 9 height 105
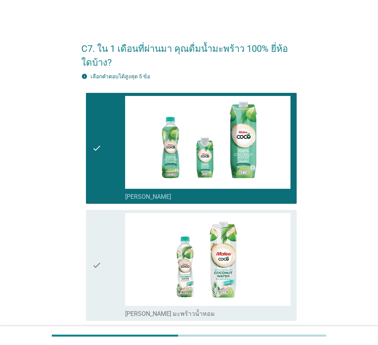
click at [91, 225] on div "check check_box_outline_blank [PERSON_NAME] มะพร้าวน้ำหอม" at bounding box center [191, 265] width 210 height 111
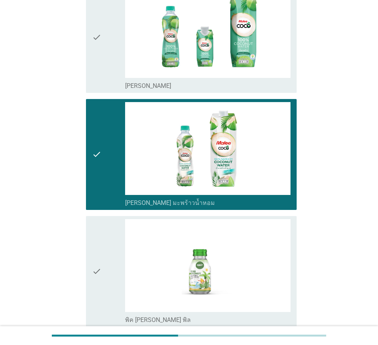
scroll to position [115, 0]
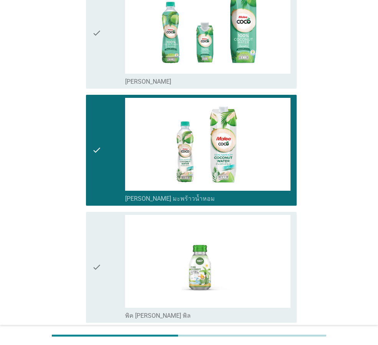
click at [105, 237] on div "check" at bounding box center [108, 267] width 33 height 105
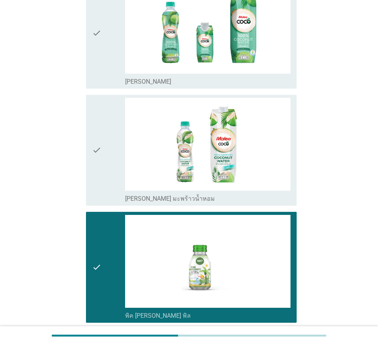
scroll to position [194, 0]
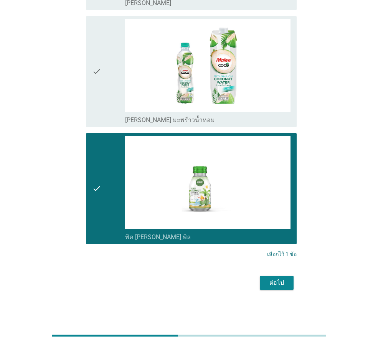
click at [285, 281] on div "ต่อไป" at bounding box center [276, 282] width 21 height 9
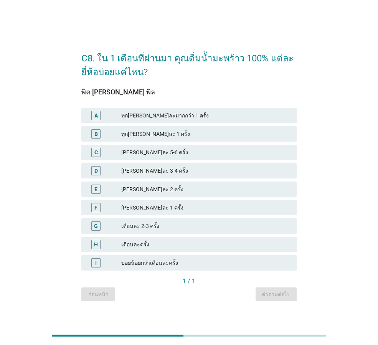
click at [129, 162] on div "D [PERSON_NAME]ละ 3-4 ครั้ง" at bounding box center [189, 170] width 218 height 18
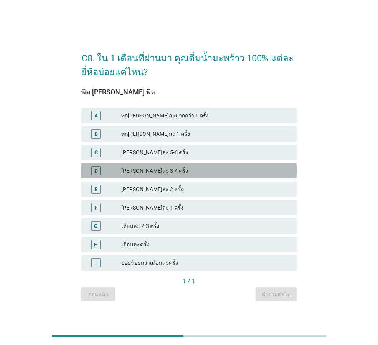
click at [135, 173] on div "[PERSON_NAME]ละ 3-4 ครั้ง" at bounding box center [205, 170] width 169 height 9
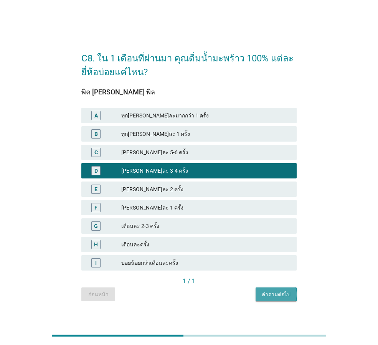
click at [279, 293] on div "คำถามต่อไป" at bounding box center [275, 294] width 29 height 8
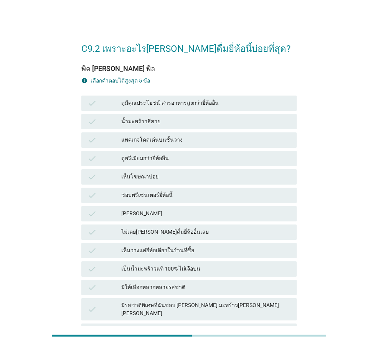
click at [254, 246] on div "เห็นวางแค่ยี่ห้อเดียวในร้านที่ซื้อ" at bounding box center [205, 250] width 169 height 9
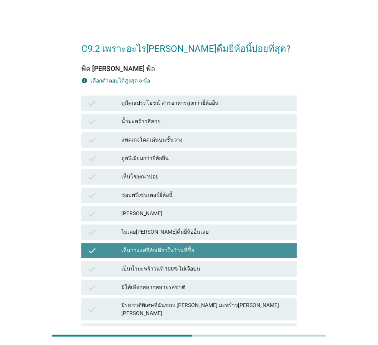
drag, startPoint x: 261, startPoint y: 195, endPoint x: 261, endPoint y: 189, distance: 5.8
click at [261, 189] on div "check ชอบพรีเซนเตอร์ยี่ห้อนี้" at bounding box center [188, 194] width 215 height 15
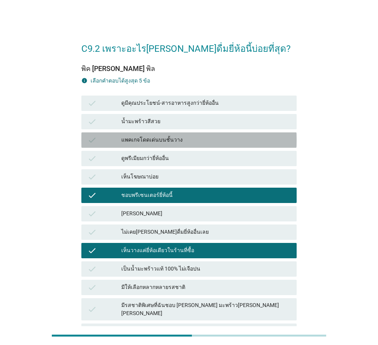
click at [265, 146] on div "check แพคเกจโดดเด่นบนชั้นวาง" at bounding box center [188, 139] width 215 height 15
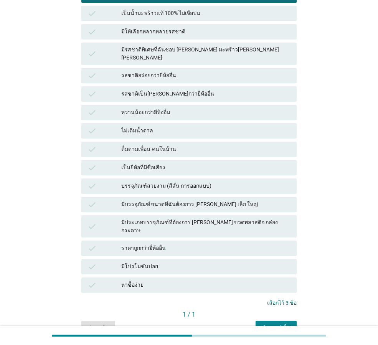
scroll to position [284, 0]
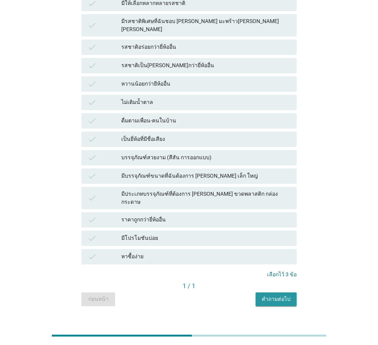
click at [275, 292] on button "คำถามต่อไป" at bounding box center [275, 299] width 41 height 14
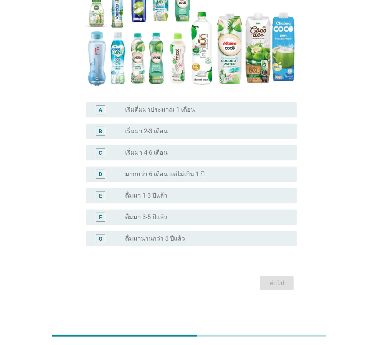
scroll to position [0, 0]
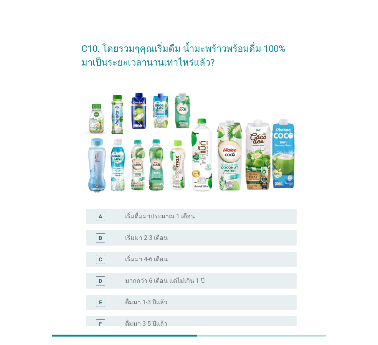
click at [220, 265] on div "C radio_button_unchecked เริ่มมา 4-6 เดือน" at bounding box center [191, 258] width 210 height 15
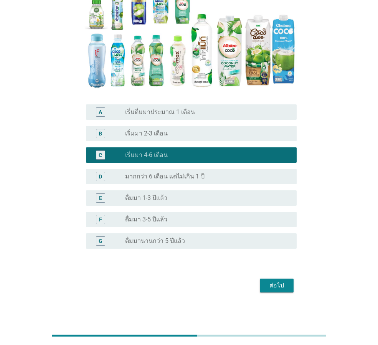
scroll to position [107, 0]
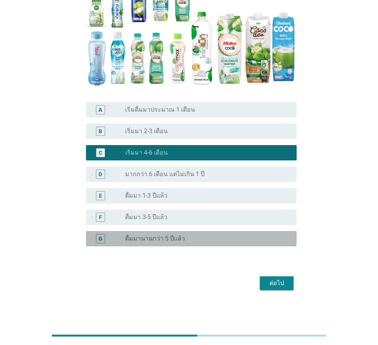
click at [241, 243] on div "radio_button_unchecked ดื่มมานานกว่า 5 ปีแล้ว" at bounding box center [207, 238] width 165 height 9
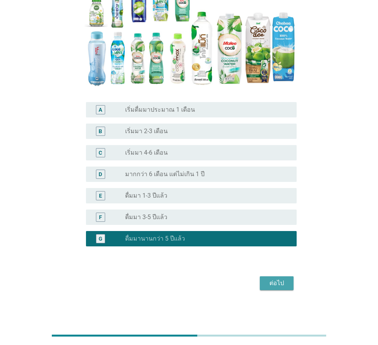
click at [282, 283] on div "ต่อไป" at bounding box center [276, 282] width 21 height 9
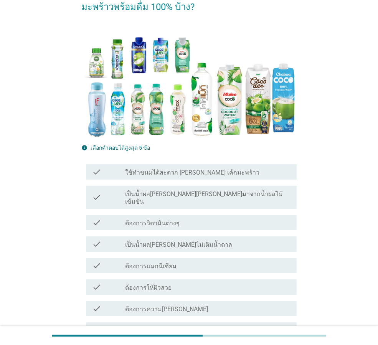
scroll to position [115, 0]
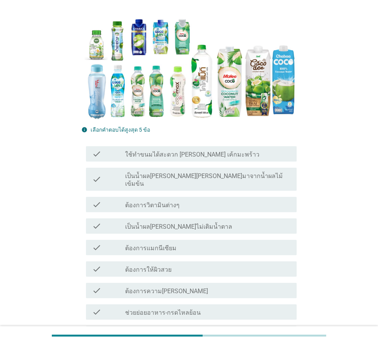
click at [179, 204] on div "check check_box_outline_blank ต้องการวิตามินต่างๆ" at bounding box center [188, 204] width 215 height 21
click at [215, 279] on div "check check_box_outline_blank ต้องการความ[PERSON_NAME]" at bounding box center [188, 289] width 215 height 21
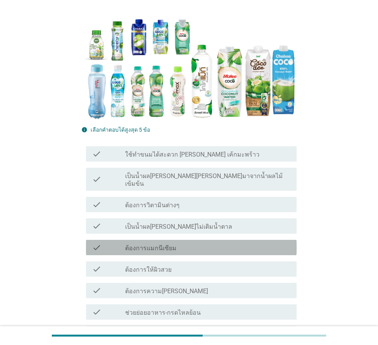
click at [228, 244] on div "check check_box_outline_blank ต้องการแมกนีเซียม" at bounding box center [191, 247] width 210 height 15
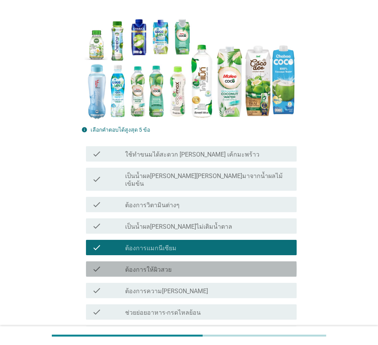
click at [232, 261] on div "check check_box_outline_blank ต้องการให้ผิวสวย" at bounding box center [191, 268] width 210 height 15
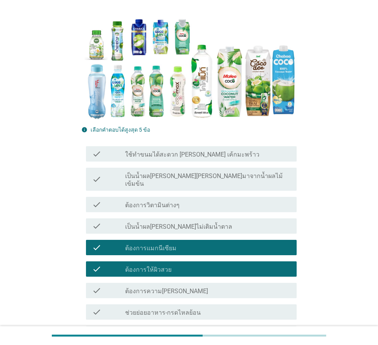
click at [247, 286] on div "check_box_outline_blank ต้องการความ[PERSON_NAME]" at bounding box center [207, 290] width 165 height 9
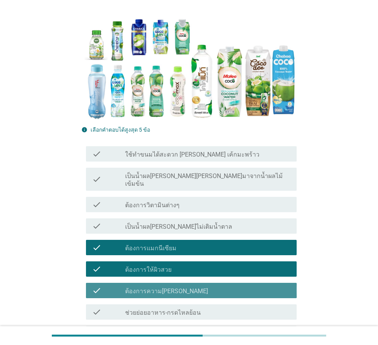
click at [257, 304] on div "check check_box_outline_blank ช่วยย่อยอาหาร-กรดไหลย้อน" at bounding box center [191, 311] width 210 height 15
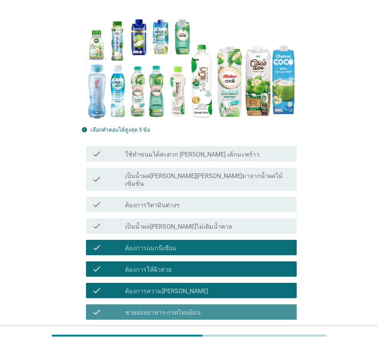
click at [258, 304] on div "check check_box_outline_blank ช่วยย่อยอาหาร-กรดไหลย้อน" at bounding box center [191, 311] width 210 height 15
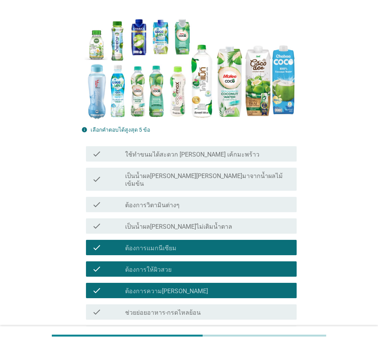
click at [258, 304] on div "check check_box_outline_blank ช่วยย่อยอาหาร-กรดไหลย้อน" at bounding box center [191, 311] width 210 height 15
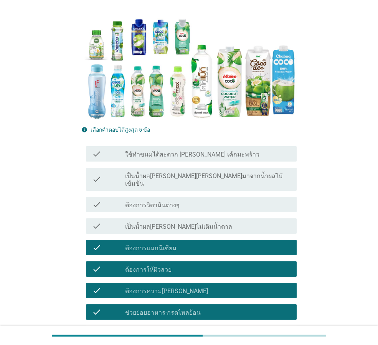
click at [264, 184] on div "check check_box_outline_blank เป็นน้ำผล[PERSON_NAME][PERSON_NAME]มาจากน้ำผลไม้เ…" at bounding box center [188, 178] width 215 height 29
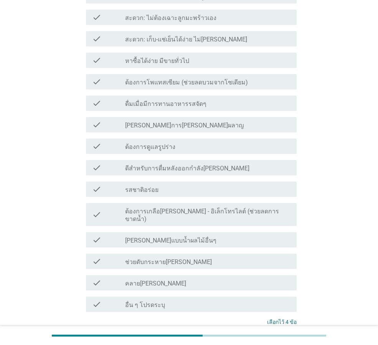
scroll to position [590, 0]
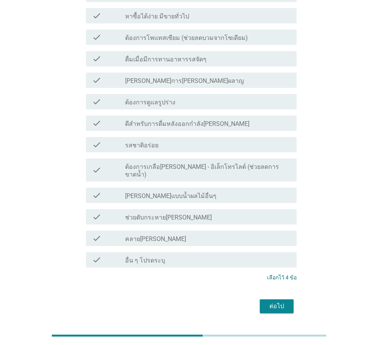
click at [285, 301] on div "ต่อไป" at bounding box center [276, 305] width 21 height 9
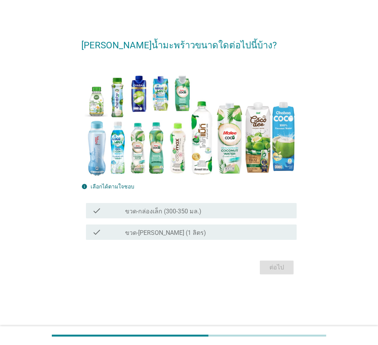
scroll to position [0, 0]
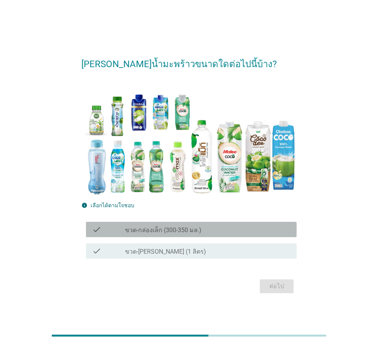
click at [209, 230] on div "check_box_outline_blank ขวด-กล่องเล็ก (300-350 มล.)" at bounding box center [207, 229] width 165 height 9
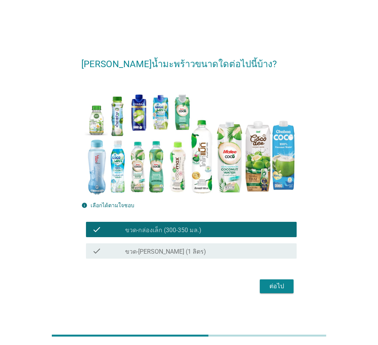
click at [240, 248] on div "check_box_outline_blank ขวด-[PERSON_NAME] (1 ลิตร)" at bounding box center [207, 250] width 165 height 9
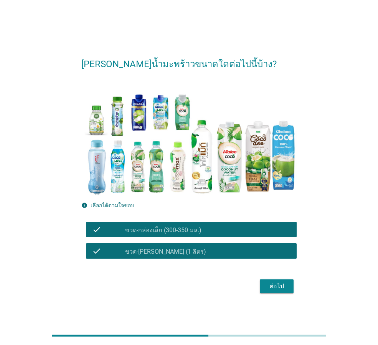
click at [245, 235] on div "check check_box_outline_blank ขวด-กล่องเล็ก (300-350 มล.)" at bounding box center [191, 229] width 210 height 15
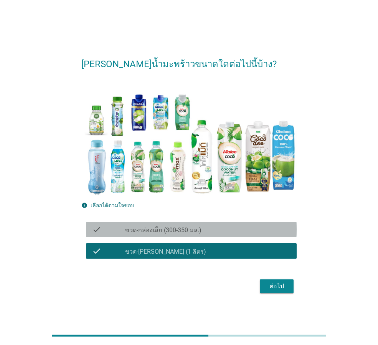
click at [261, 226] on div "check_box_outline_blank ขวด-กล่องเล็ก (300-350 มล.)" at bounding box center [207, 229] width 165 height 9
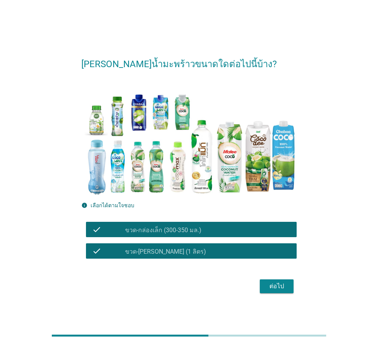
drag, startPoint x: 279, startPoint y: 276, endPoint x: 282, endPoint y: 283, distance: 7.9
click at [279, 278] on form "[PERSON_NAME]น้ำมะพร้าวขนาดใดต่อไปนี้บ้าง? info เลือกได้ตามใจชอบ check check_bo…" at bounding box center [188, 171] width 215 height 245
click at [282, 283] on div "ต่อไป" at bounding box center [276, 285] width 21 height 9
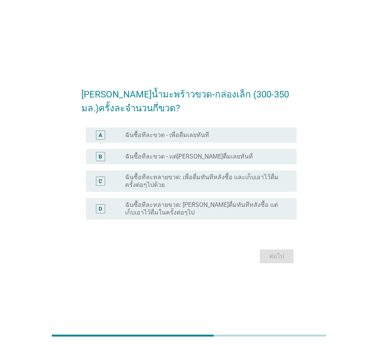
click at [239, 180] on label "ฉันซื้อทีละหลายขวด: เพื่อดื่มทันทีหลังซื้อ และเก็บเอาไว้ดื่มครั้งต่อๆไปด้วย" at bounding box center [204, 180] width 159 height 15
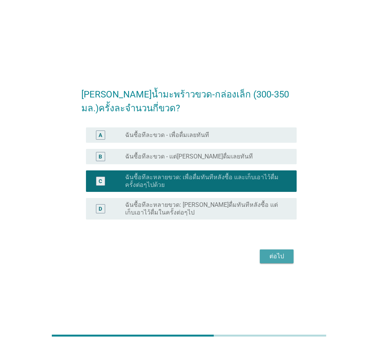
click at [279, 249] on button "ต่อไป" at bounding box center [277, 256] width 34 height 14
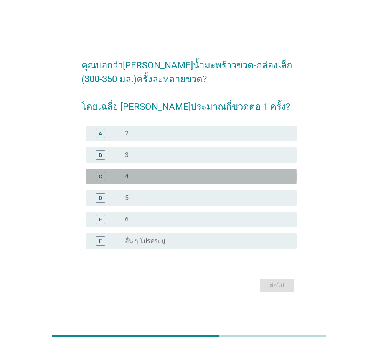
click at [183, 170] on div "C radio_button_unchecked 4" at bounding box center [191, 176] width 210 height 15
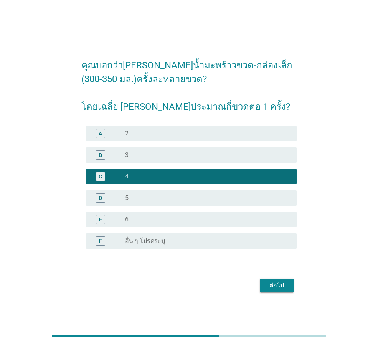
click at [291, 288] on button "ต่อไป" at bounding box center [277, 285] width 34 height 14
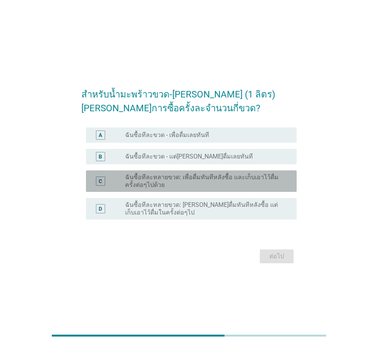
click at [226, 186] on label "ฉันซื้อทีละหลายขวด: เพื่อดื่มทันทีหลังซื้อ และเก็บเอาไว้ดื่มครั้งต่อๆไปด้วย" at bounding box center [204, 180] width 159 height 15
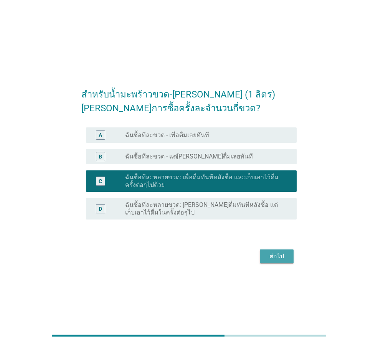
click at [275, 255] on div "ต่อไป" at bounding box center [276, 255] width 21 height 9
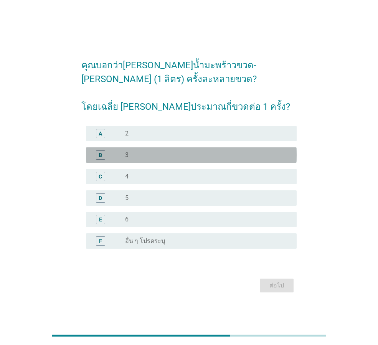
click at [233, 153] on div "radio_button_unchecked 3" at bounding box center [204, 155] width 159 height 8
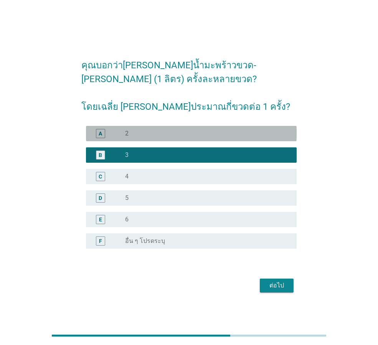
click at [234, 135] on div "radio_button_unchecked 2" at bounding box center [204, 134] width 159 height 8
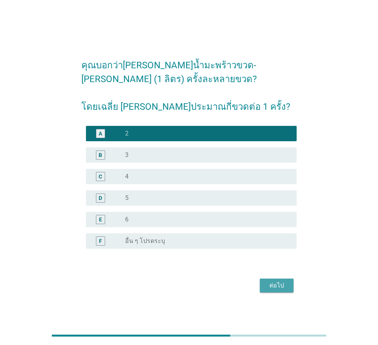
click at [277, 281] on div "ต่อไป" at bounding box center [276, 285] width 21 height 9
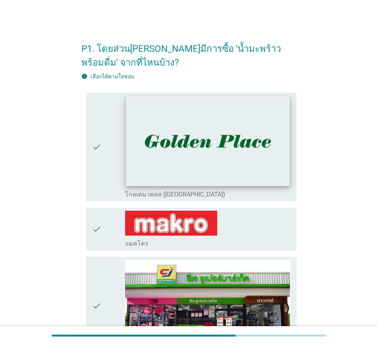
click at [192, 178] on img at bounding box center [207, 141] width 163 height 90
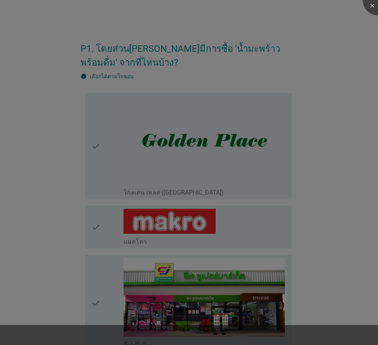
click at [208, 239] on div at bounding box center [189, 172] width 378 height 345
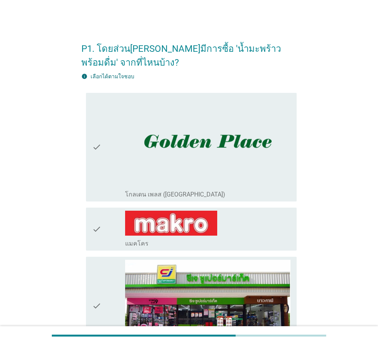
click at [94, 221] on icon "check" at bounding box center [96, 228] width 9 height 37
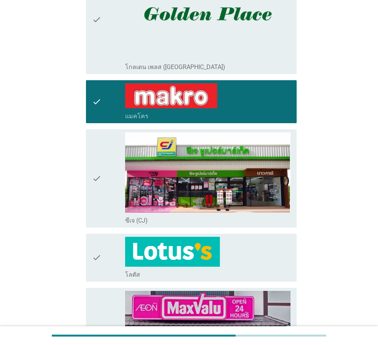
scroll to position [153, 0]
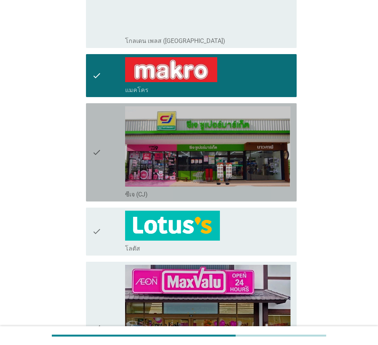
click at [100, 166] on icon "check" at bounding box center [96, 152] width 9 height 92
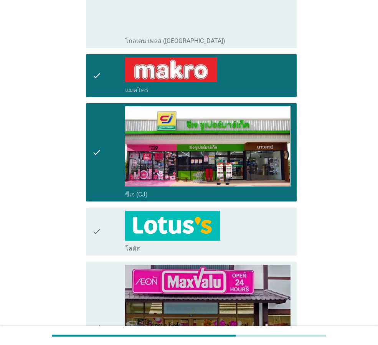
click at [101, 232] on icon "check" at bounding box center [96, 231] width 9 height 42
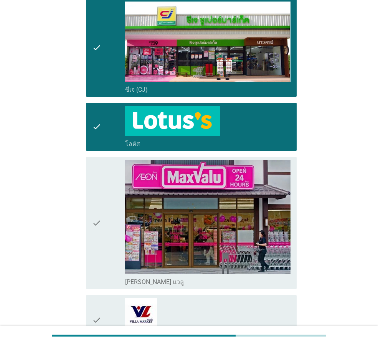
scroll to position [268, 0]
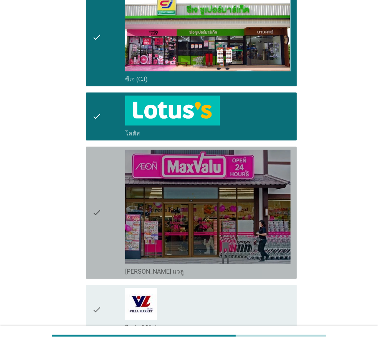
click at [100, 227] on icon "check" at bounding box center [96, 213] width 9 height 126
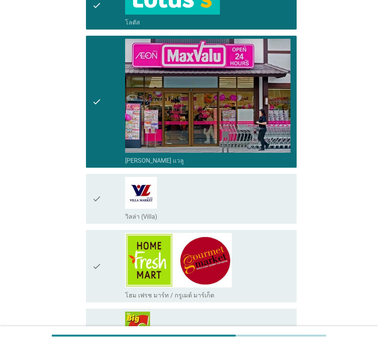
scroll to position [422, 0]
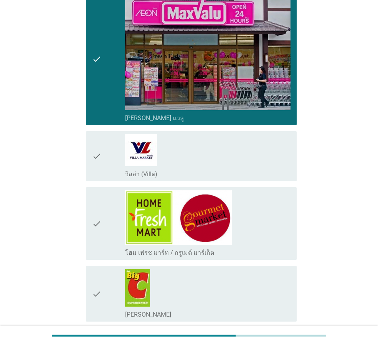
click at [104, 222] on div "check" at bounding box center [108, 223] width 33 height 66
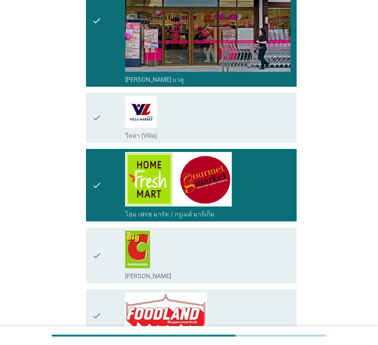
scroll to position [498, 0]
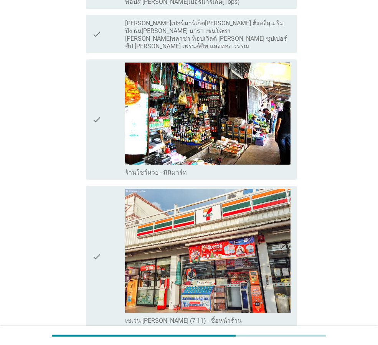
click at [105, 222] on div "check" at bounding box center [108, 257] width 33 height 136
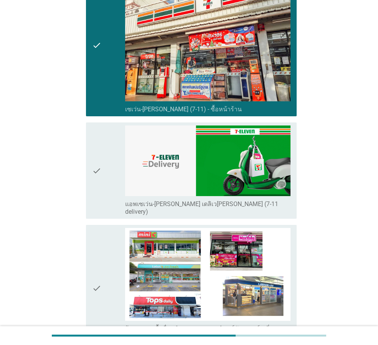
scroll to position [1035, 0]
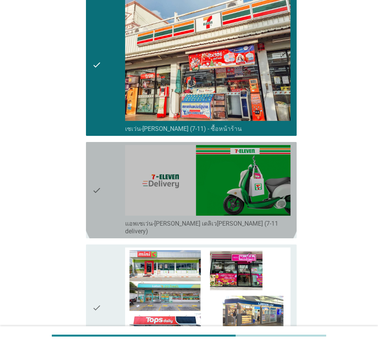
click at [107, 175] on div "check" at bounding box center [108, 190] width 33 height 90
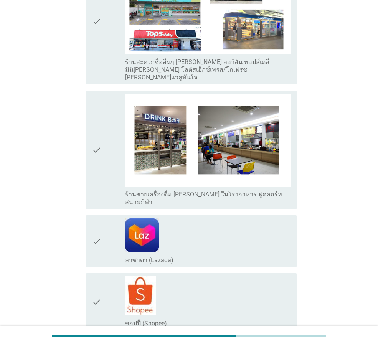
scroll to position [1342, 0]
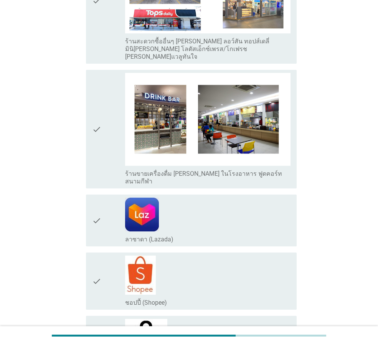
click at [108, 197] on div "check" at bounding box center [108, 220] width 33 height 46
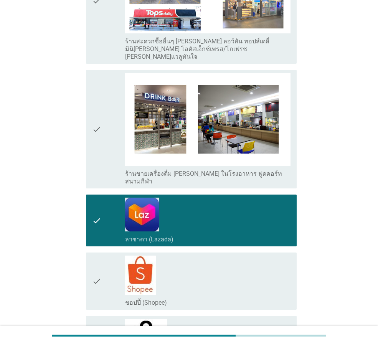
click at [95, 255] on icon "check" at bounding box center [96, 280] width 9 height 51
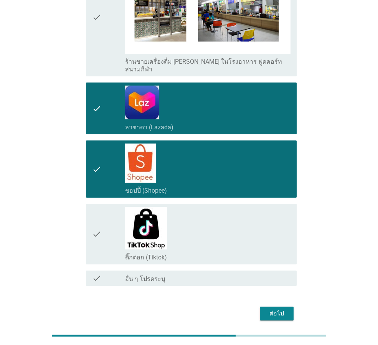
click at [112, 209] on div "check" at bounding box center [108, 234] width 33 height 54
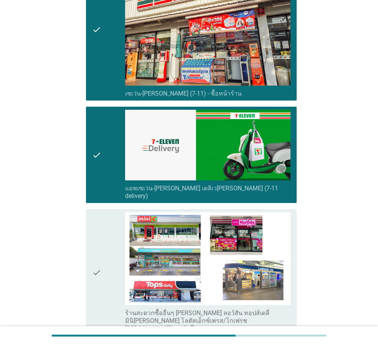
click at [112, 216] on div "check" at bounding box center [108, 272] width 33 height 120
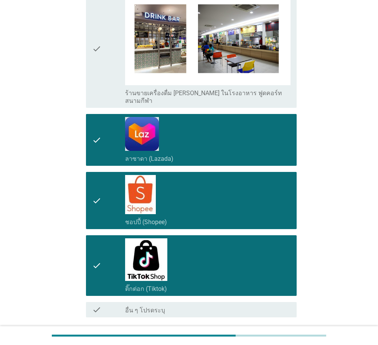
scroll to position [1454, 0]
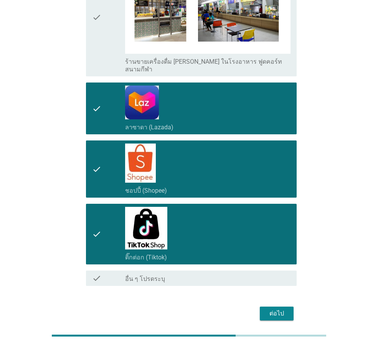
click at [281, 309] on div "ต่อไป" at bounding box center [276, 313] width 21 height 9
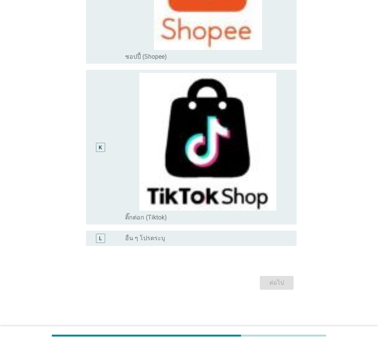
scroll to position [0, 0]
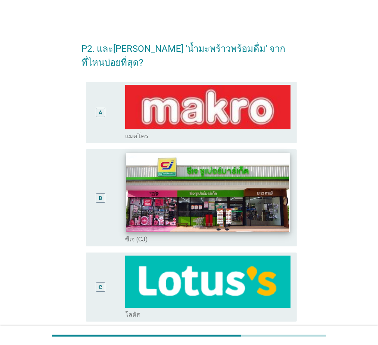
click at [162, 210] on img at bounding box center [207, 192] width 163 height 79
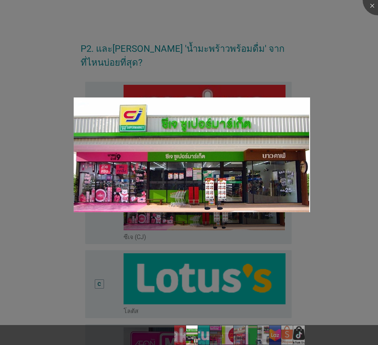
click at [155, 260] on div at bounding box center [189, 172] width 378 height 345
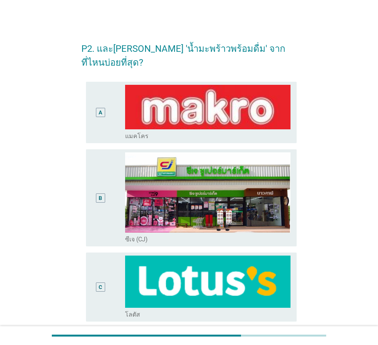
click at [97, 193] on div "B" at bounding box center [100, 197] width 16 height 91
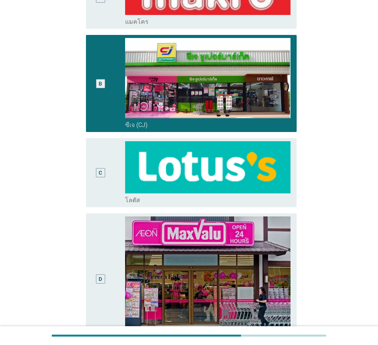
scroll to position [115, 0]
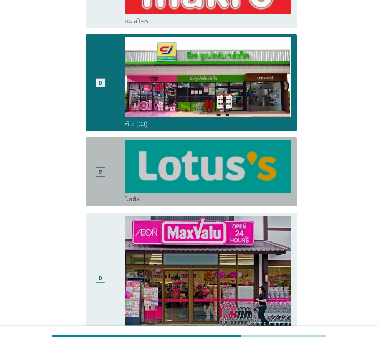
click at [97, 169] on div "C" at bounding box center [100, 171] width 16 height 63
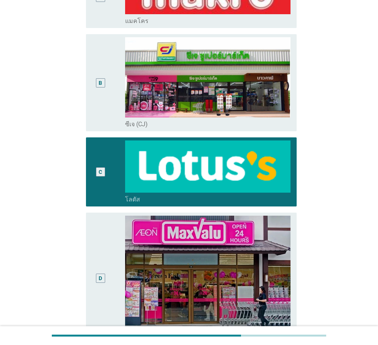
click at [111, 222] on div "D" at bounding box center [108, 277] width 33 height 125
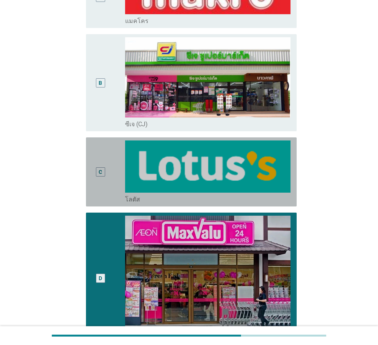
click at [98, 167] on div "C" at bounding box center [100, 171] width 9 height 9
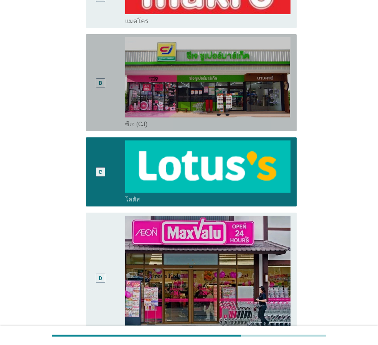
click at [104, 89] on div "B" at bounding box center [100, 82] width 16 height 91
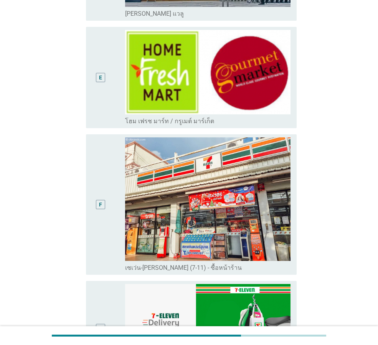
scroll to position [537, 0]
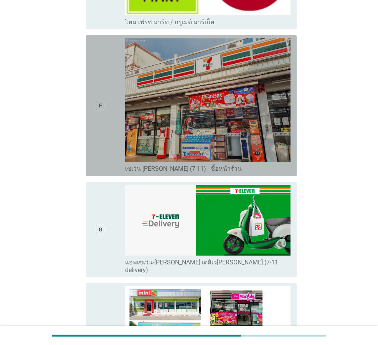
click at [98, 113] on div "F" at bounding box center [100, 105] width 16 height 135
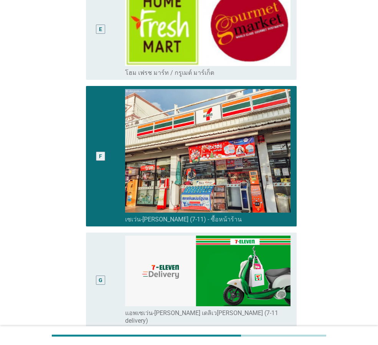
scroll to position [484, 0]
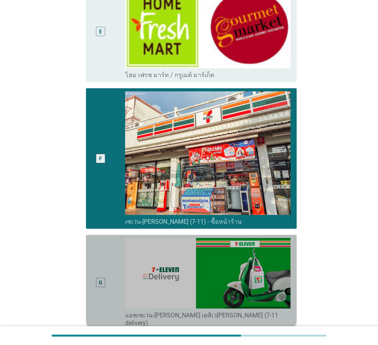
click at [100, 235] on div "G radio_button_unchecked แอพเซเว่น-[PERSON_NAME] เดลิเว[PERSON_NAME] (7-11 deli…" at bounding box center [191, 282] width 210 height 95
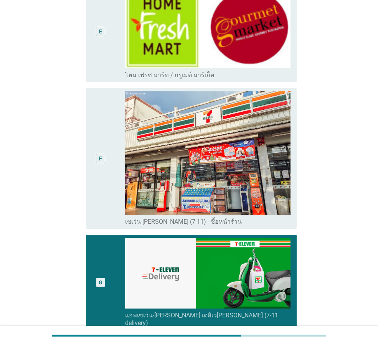
click at [100, 118] on div "F" at bounding box center [100, 158] width 16 height 135
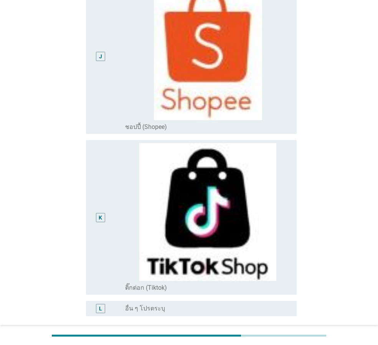
scroll to position [1174, 0]
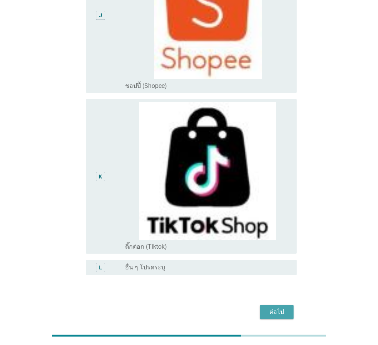
click at [286, 305] on button "ต่อไป" at bounding box center [277, 312] width 34 height 14
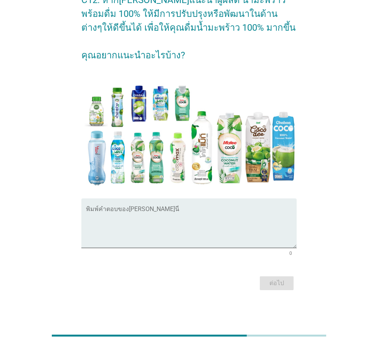
scroll to position [0, 0]
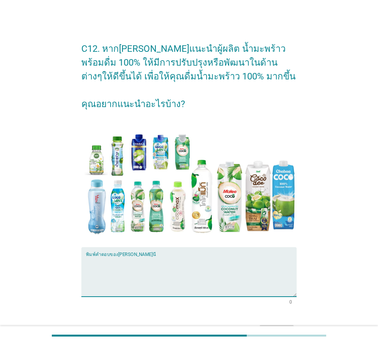
click at [141, 258] on textarea "พิมพ์คำตอบของคุณ ที่นี่" at bounding box center [191, 276] width 210 height 40
click at [157, 266] on textarea "พิมพ์คำตอบของคุณ ที่นี่" at bounding box center [191, 276] width 210 height 40
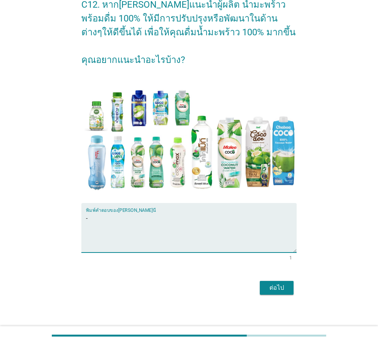
scroll to position [49, 0]
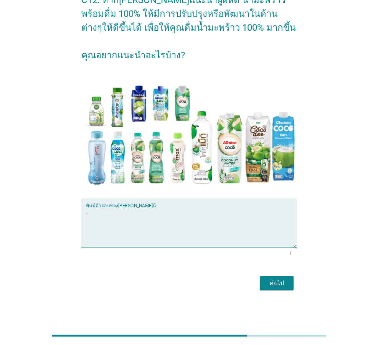
type textarea "-"
click at [287, 282] on button "ต่อไป" at bounding box center [277, 283] width 34 height 14
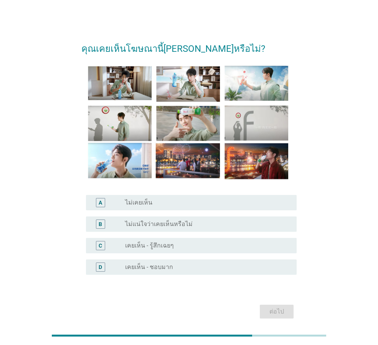
click at [175, 225] on label "ไม่แน่ใจว่าเคยเห็นหรือไม่" at bounding box center [158, 224] width 67 height 8
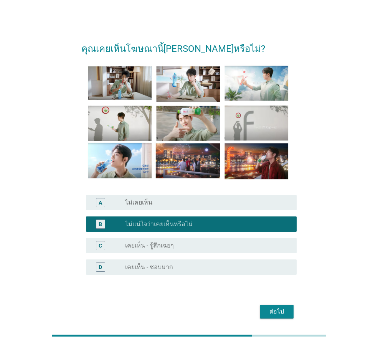
click at [179, 242] on div "radio_button_unchecked เคยเห็น - รู้สึกเฉยๆ" at bounding box center [204, 246] width 159 height 8
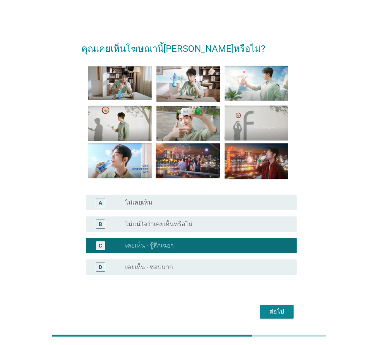
click at [270, 306] on button "ต่อไป" at bounding box center [277, 311] width 34 height 14
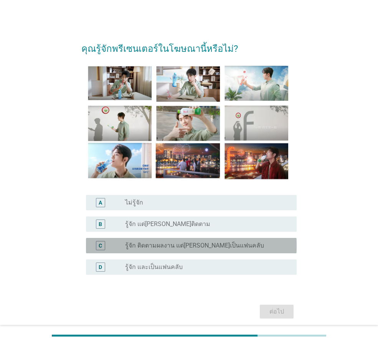
click at [146, 244] on label "รู้จัก ติดตามผลงาน แต่[PERSON_NAME]เป็นแฟนคลับ" at bounding box center [194, 246] width 139 height 8
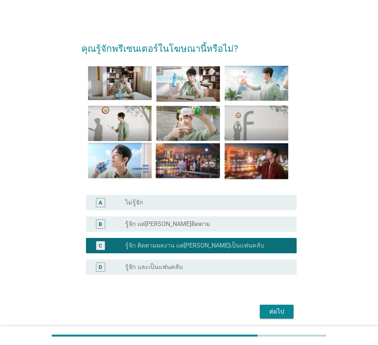
click at [280, 311] on div "ต่อไป" at bounding box center [276, 311] width 21 height 9
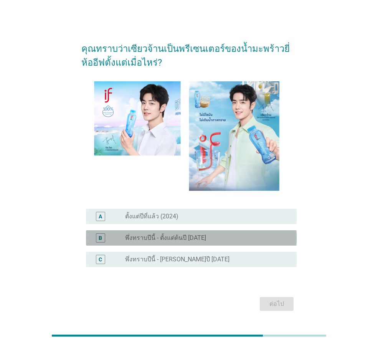
click at [187, 238] on label "พึ่งทราบปีนี้ - ตั้งแต่ต้นปี [DATE]" at bounding box center [165, 238] width 81 height 8
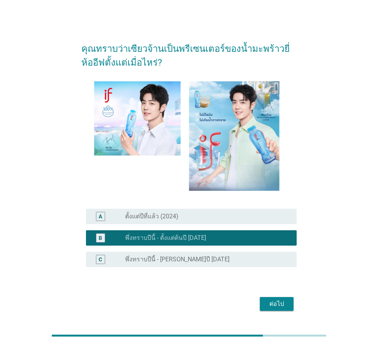
click at [188, 212] on div "radio_button_unchecked ตั้งแต่ปีที่แล้ว (2024)" at bounding box center [204, 216] width 159 height 8
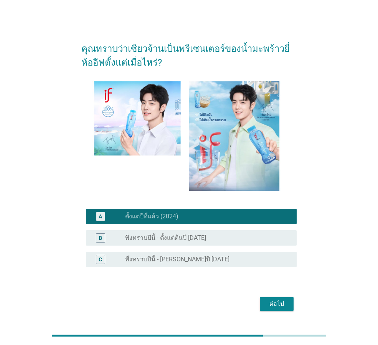
click at [209, 257] on div "radio_button_unchecked พึ่งทราบปีนี้ - [PERSON_NAME]ปี [DATE]" at bounding box center [204, 259] width 159 height 8
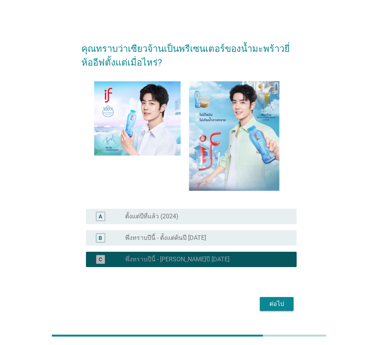
click at [279, 304] on div "ต่อไป" at bounding box center [276, 303] width 21 height 9
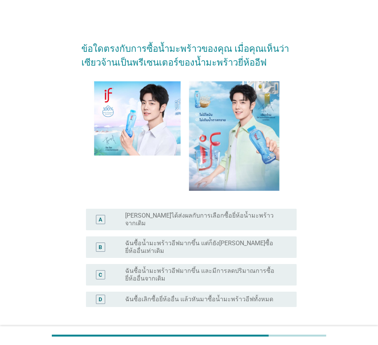
click at [241, 264] on div "C radio_button_unchecked ฉันซื้อน้ำมะพร้าวอีฟมากขึ้น และมีการลดปริมาณการซื้อยี่…" at bounding box center [191, 274] width 210 height 21
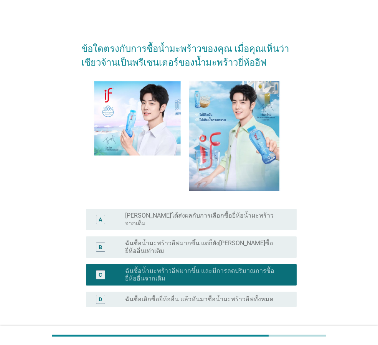
scroll to position [48, 0]
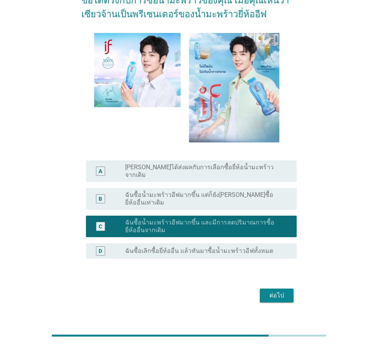
click at [279, 291] on div "ต่อไป" at bounding box center [276, 295] width 21 height 9
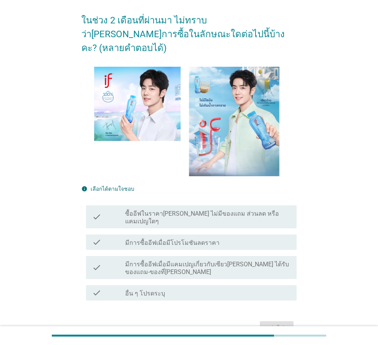
scroll to position [93, 0]
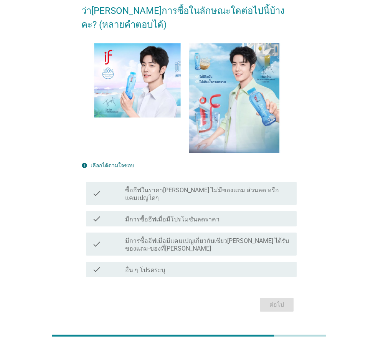
click at [215, 237] on label "มีการซื้ออีฟเมื่อมีแคมเปญเกี่ยวกับเซียว[PERSON_NAME] ได้รับของแถม-ของที่[PERSON…" at bounding box center [207, 244] width 165 height 15
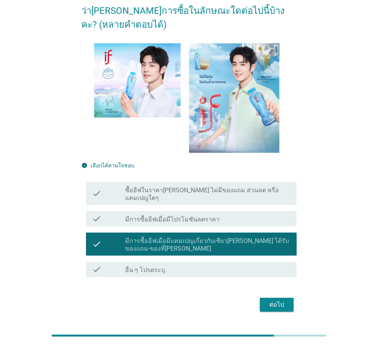
click at [283, 300] on div "ต่อไป" at bounding box center [276, 304] width 21 height 9
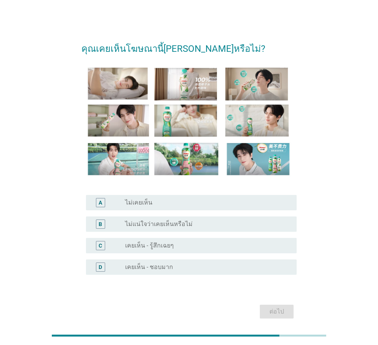
click at [222, 239] on div "C radio_button_unchecked เคยเห็น - รู้สึกเฉยๆ" at bounding box center [191, 245] width 210 height 15
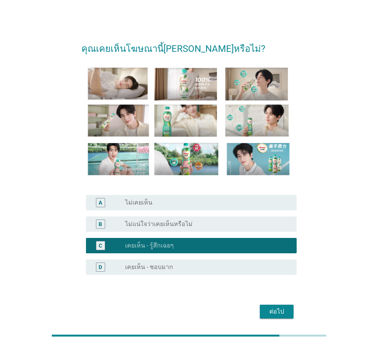
click at [278, 308] on div "ต่อไป" at bounding box center [276, 311] width 21 height 9
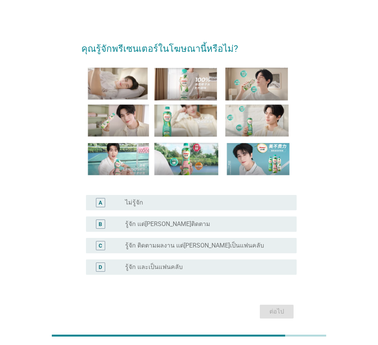
click at [200, 242] on label "รู้จัก ติดตามผลงาน แต่[PERSON_NAME]เป็นแฟนคลับ" at bounding box center [194, 246] width 139 height 8
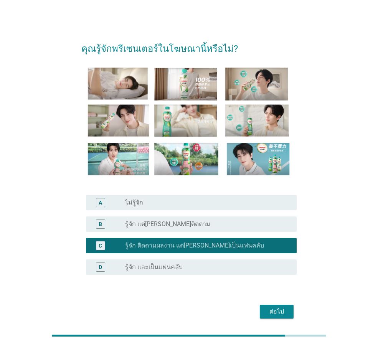
click at [289, 316] on button "ต่อไป" at bounding box center [277, 311] width 34 height 14
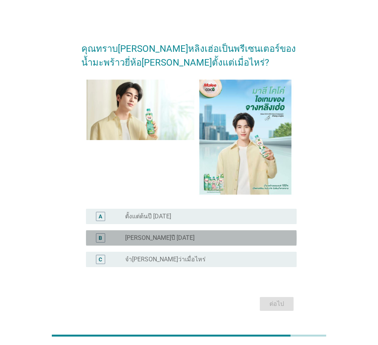
click at [201, 241] on div "radio_button_unchecked [PERSON_NAME]ปี [DATE]" at bounding box center [204, 238] width 159 height 8
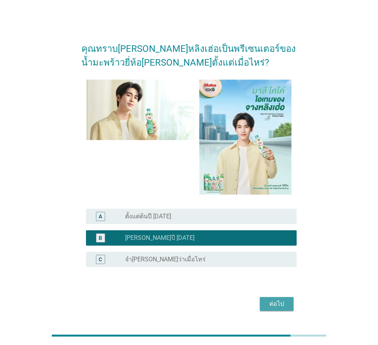
click at [279, 302] on div "ต่อไป" at bounding box center [276, 303] width 21 height 9
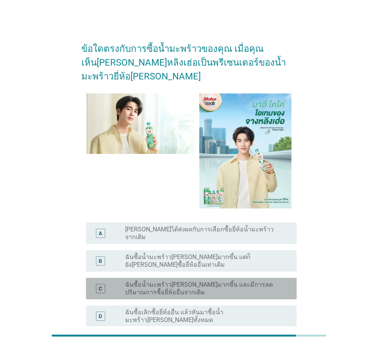
click at [206, 281] on label "ฉันซื้อน้ำมะพร้าว[PERSON_NAME]มากขึ้น และมีการลดปริมาณการซื้อยี่ห้ออื่นจากเดิม" at bounding box center [204, 288] width 159 height 15
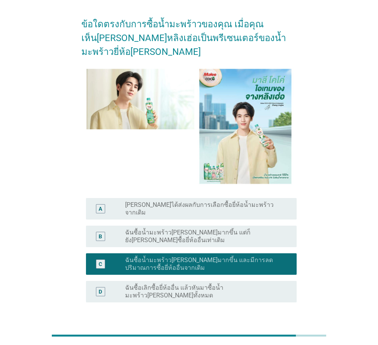
scroll to position [48, 0]
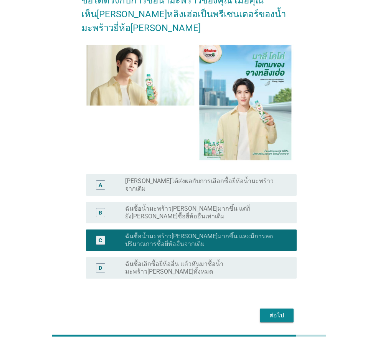
click at [272, 311] on div "ต่อไป" at bounding box center [276, 315] width 21 height 9
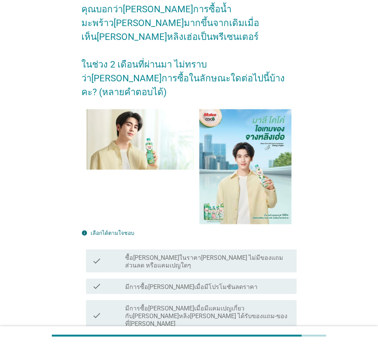
scroll to position [93, 0]
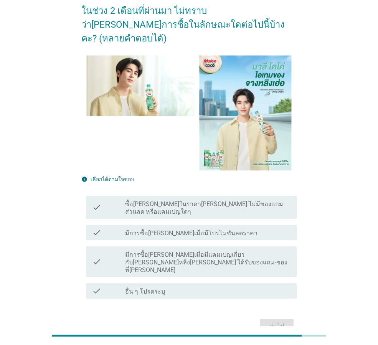
click at [184, 251] on label "มีการซื้อ[PERSON_NAME]เมื่อมีแคมเปญเกี่ยวกับ[PERSON_NAME]หลิง[PERSON_NAME] ได้ร…" at bounding box center [207, 262] width 165 height 23
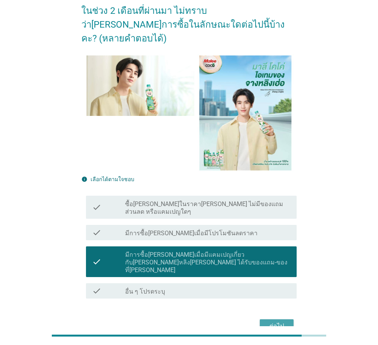
click at [278, 321] on div "ต่อไป" at bounding box center [276, 325] width 21 height 9
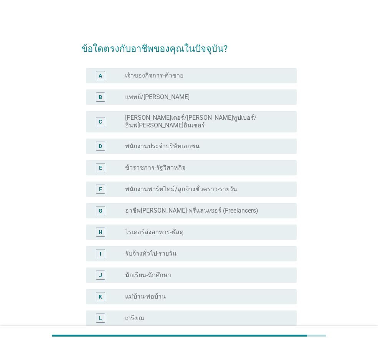
click at [187, 243] on div "I radio_button_unchecked รับจ้างทั่วไป-รายวัน" at bounding box center [188, 253] width 215 height 21
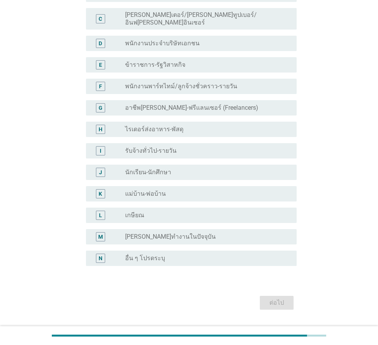
scroll to position [116, 0]
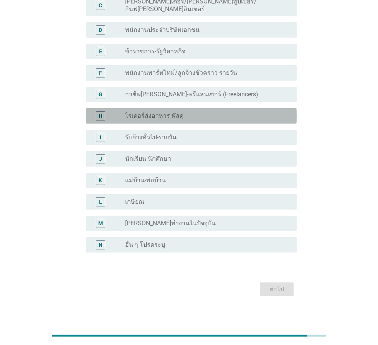
click at [192, 112] on div "radio_button_unchecked ไรเดอร์ส่งอาหาร-พัสดุ" at bounding box center [204, 116] width 159 height 8
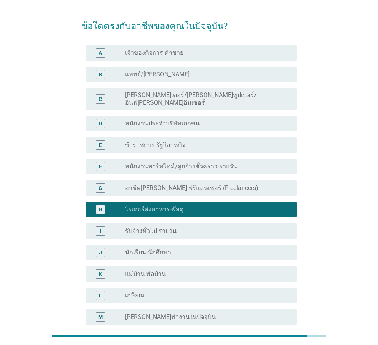
scroll to position [1, 0]
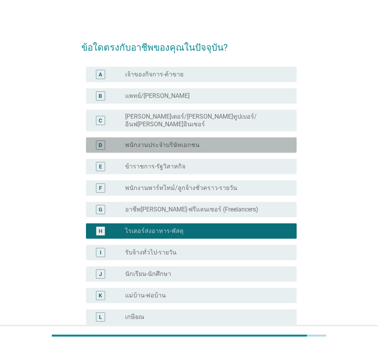
click at [212, 141] on div "radio_button_unchecked พนักงานประจำบริษัทเอกชน" at bounding box center [204, 145] width 159 height 8
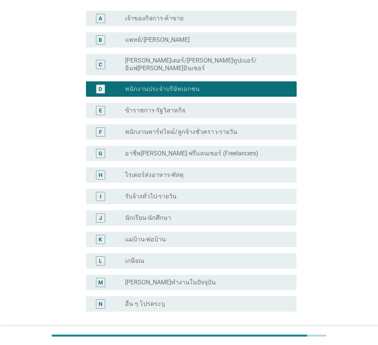
scroll to position [116, 0]
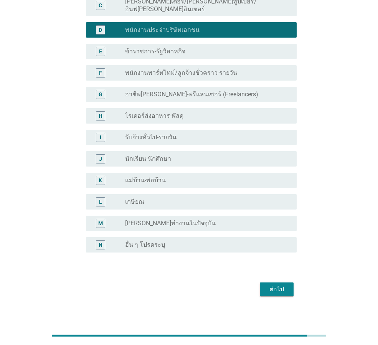
click at [287, 284] on button "ต่อไป" at bounding box center [277, 289] width 34 height 14
